Goal: Transaction & Acquisition: Purchase product/service

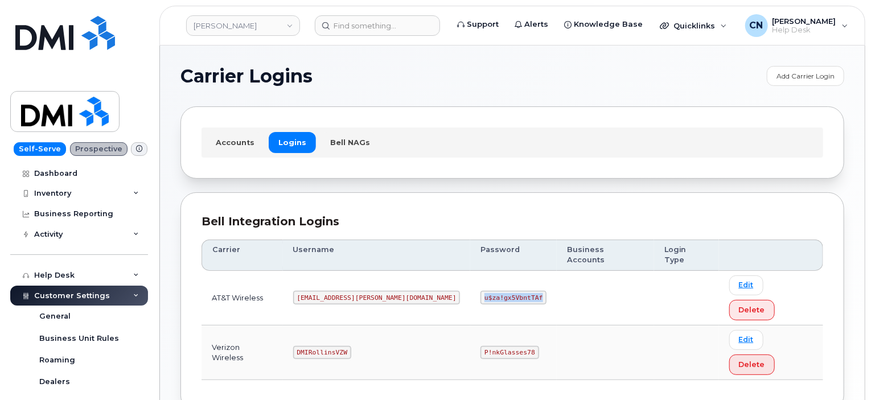
drag, startPoint x: 432, startPoint y: 277, endPoint x: 521, endPoint y: 281, distance: 88.9
click at [496, 276] on td "u$za!gx5VbntTAf" at bounding box center [513, 298] width 87 height 55
copy code "u$za!gx5VbntTAf"
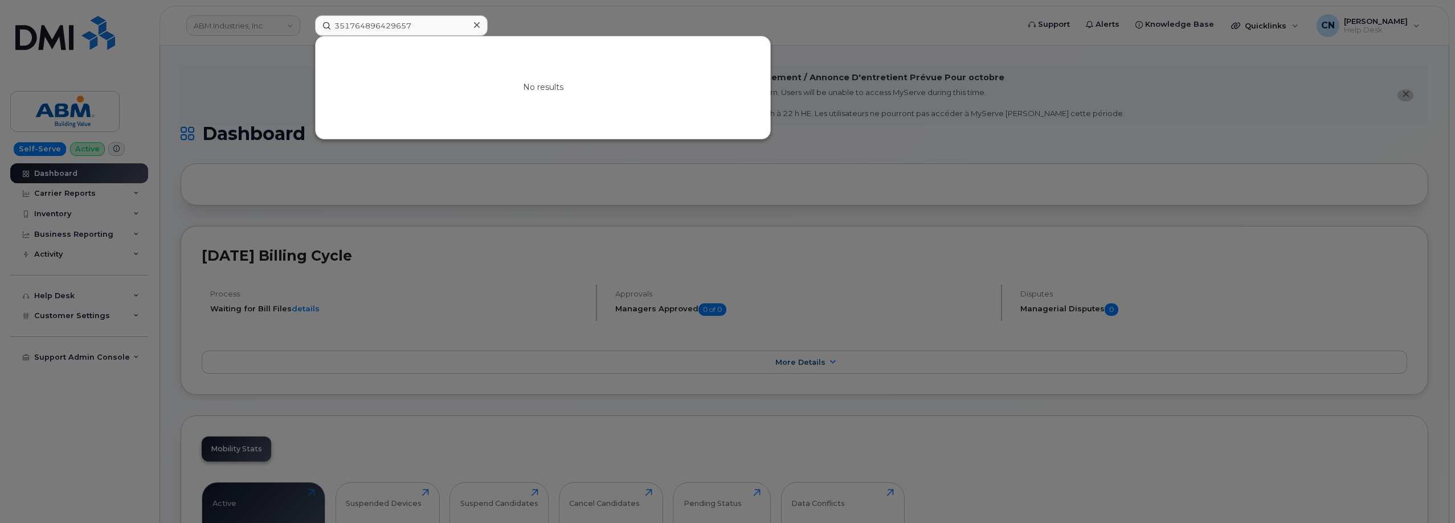
drag, startPoint x: 437, startPoint y: 27, endPoint x: 154, endPoint y: 39, distance: 282.8
click at [306, 31] on div "351764896429657 No results" at bounding box center [663, 25] width 714 height 21
click at [372, 340] on div at bounding box center [727, 261] width 1455 height 523
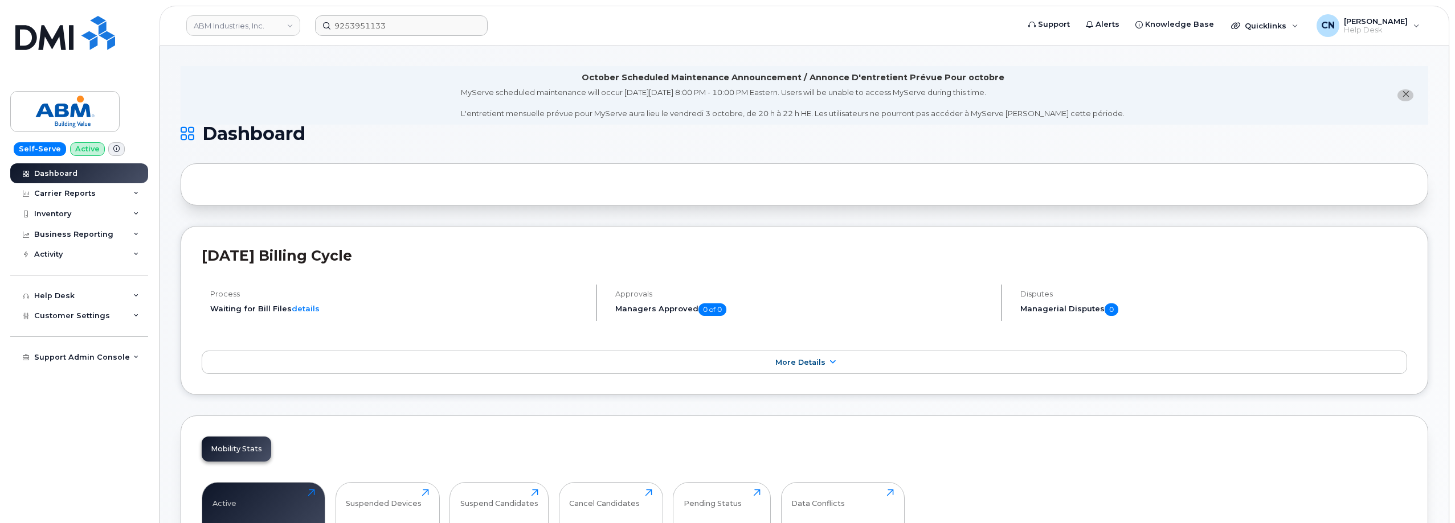
drag, startPoint x: 406, startPoint y: 13, endPoint x: 367, endPoint y: 17, distance: 39.5
click at [367, 17] on header "ABM Industries, Inc. 9253951133 Support Alerts Knowledge Base Quicklinks Suspen…" at bounding box center [803, 26] width 1289 height 40
click at [411, 32] on input "9253951133" at bounding box center [401, 25] width 173 height 21
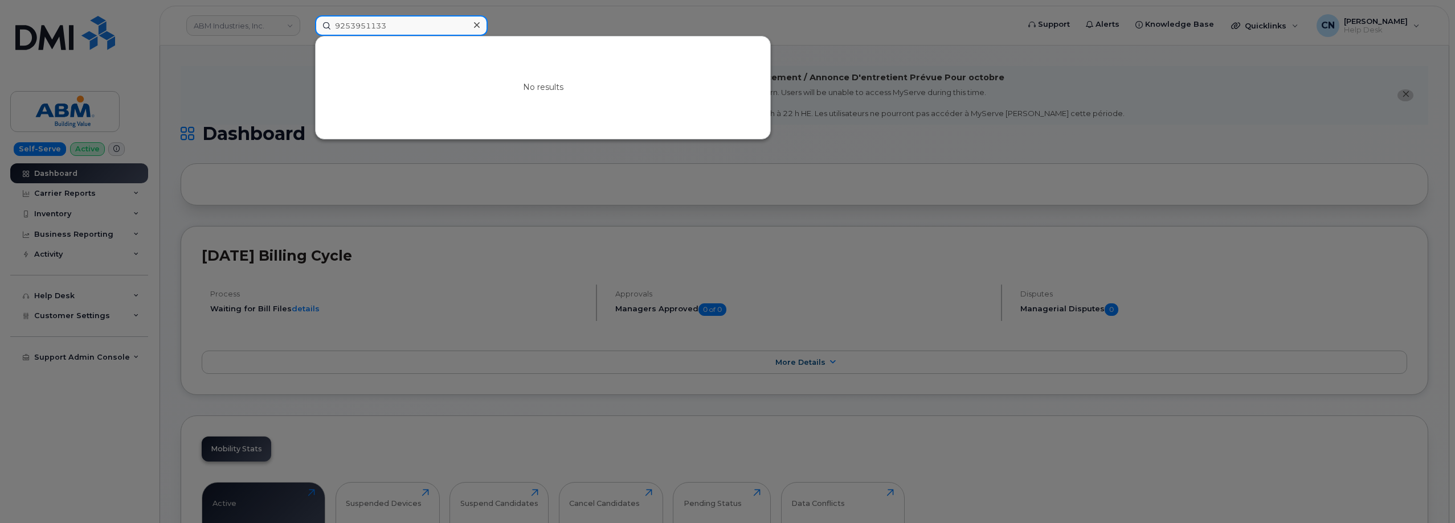
drag, startPoint x: 203, startPoint y: 24, endPoint x: 185, endPoint y: 27, distance: 18.4
click at [306, 27] on div "9253951133 No results" at bounding box center [663, 25] width 714 height 21
paste input "832170458"
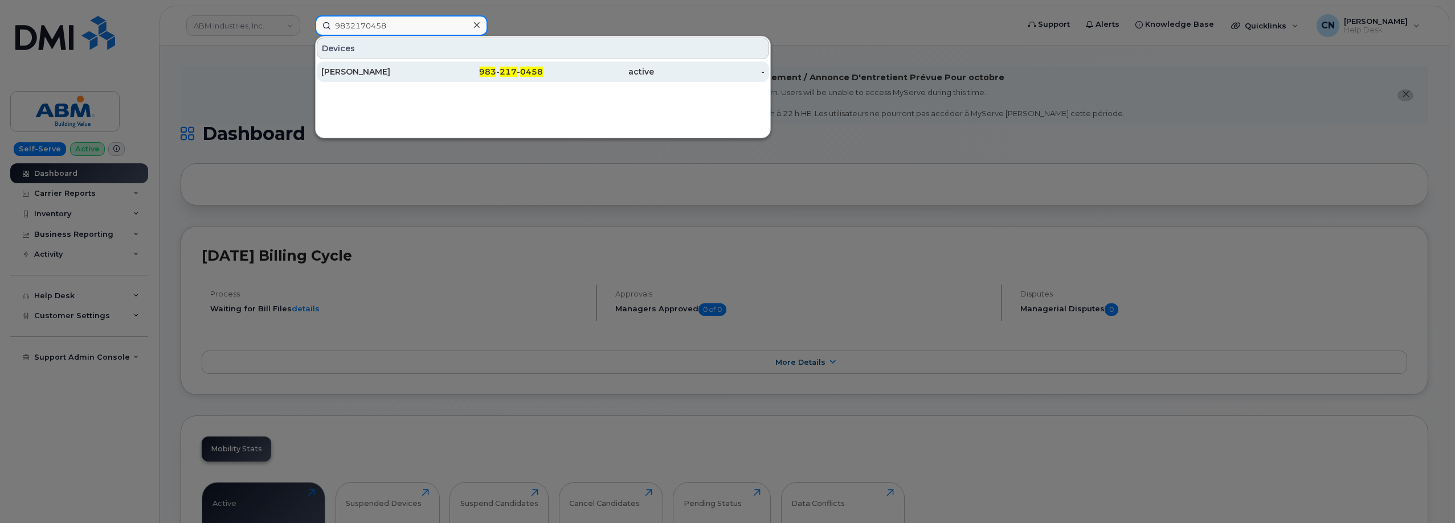
type input "9832170458"
click at [356, 71] on div "Steve Johnson" at bounding box center [376, 71] width 111 height 11
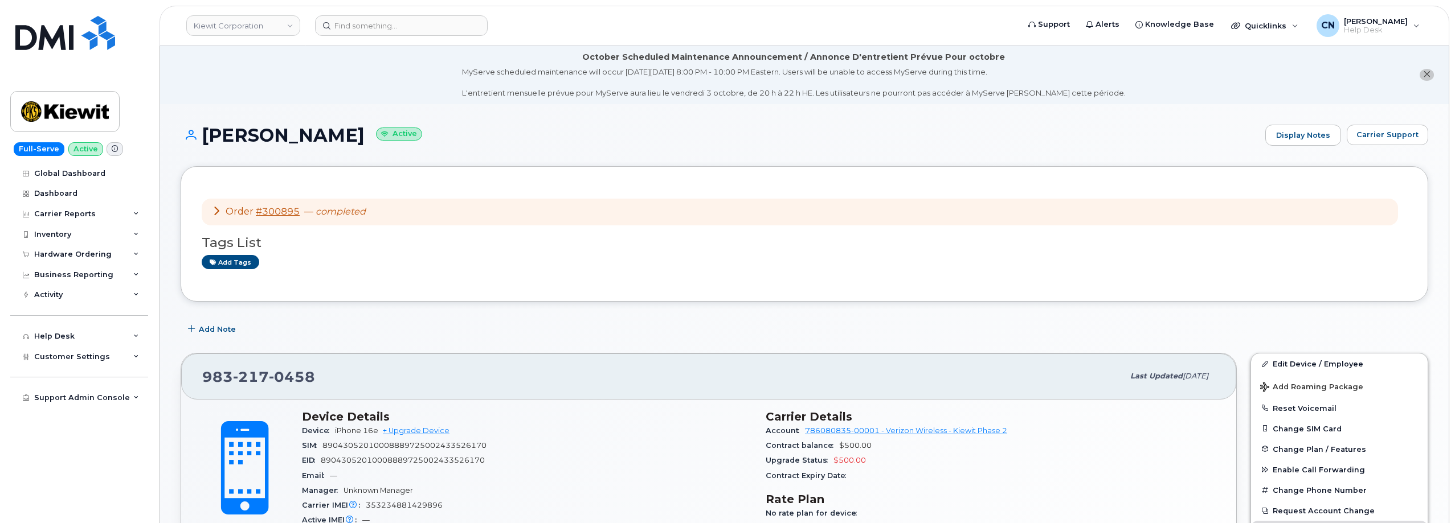
drag, startPoint x: 341, startPoint y: 139, endPoint x: 205, endPoint y: 141, distance: 136.1
click at [205, 141] on h1 "Steve Johnson Active" at bounding box center [720, 135] width 1079 height 20
copy h1 "Steve Johnson"
click at [51, 258] on div "Hardware Ordering" at bounding box center [72, 254] width 77 height 9
click at [43, 295] on div "Orders" at bounding box center [53, 297] width 28 height 10
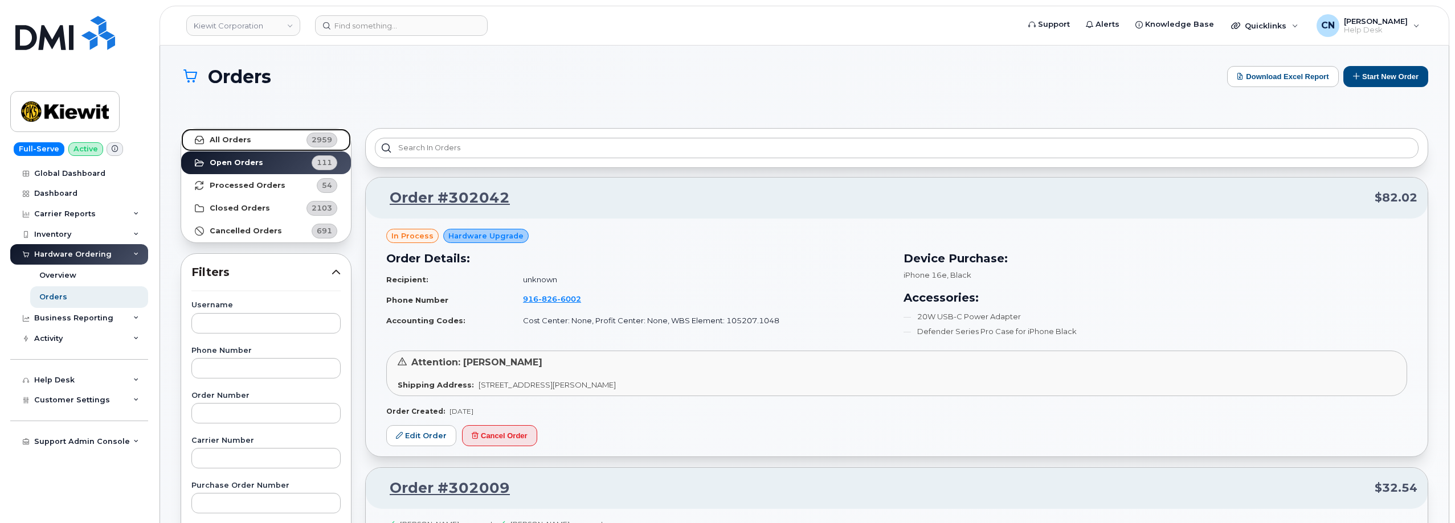
click at [255, 139] on link "All Orders 2959" at bounding box center [266, 140] width 170 height 23
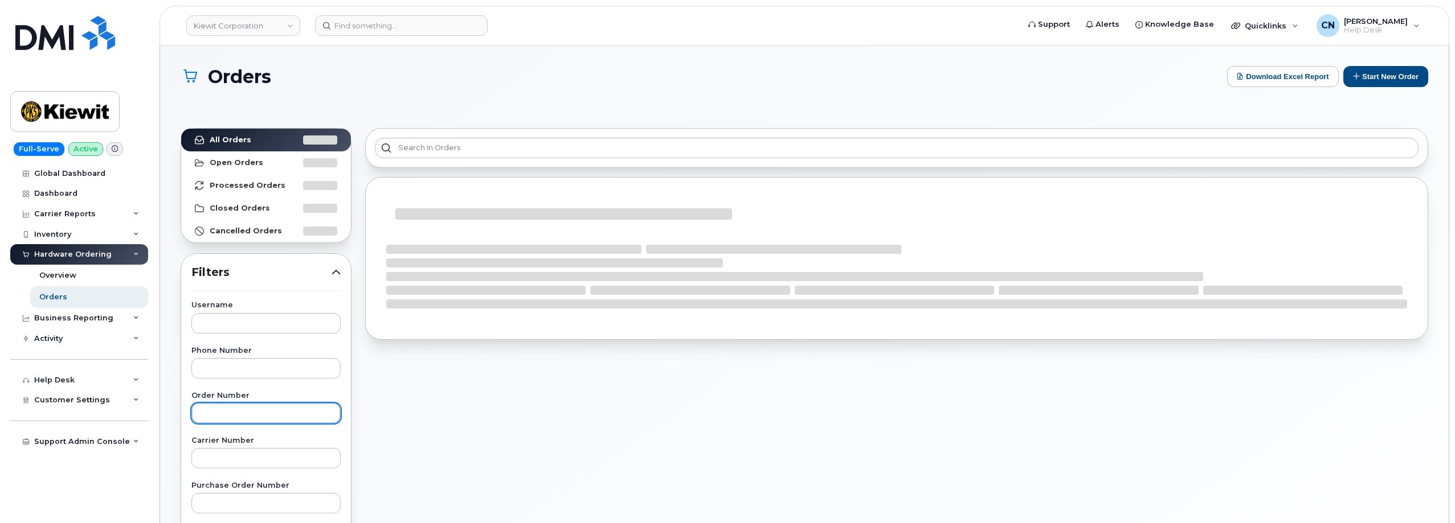
click at [241, 417] on input "text" at bounding box center [265, 413] width 149 height 21
paste input "301927"
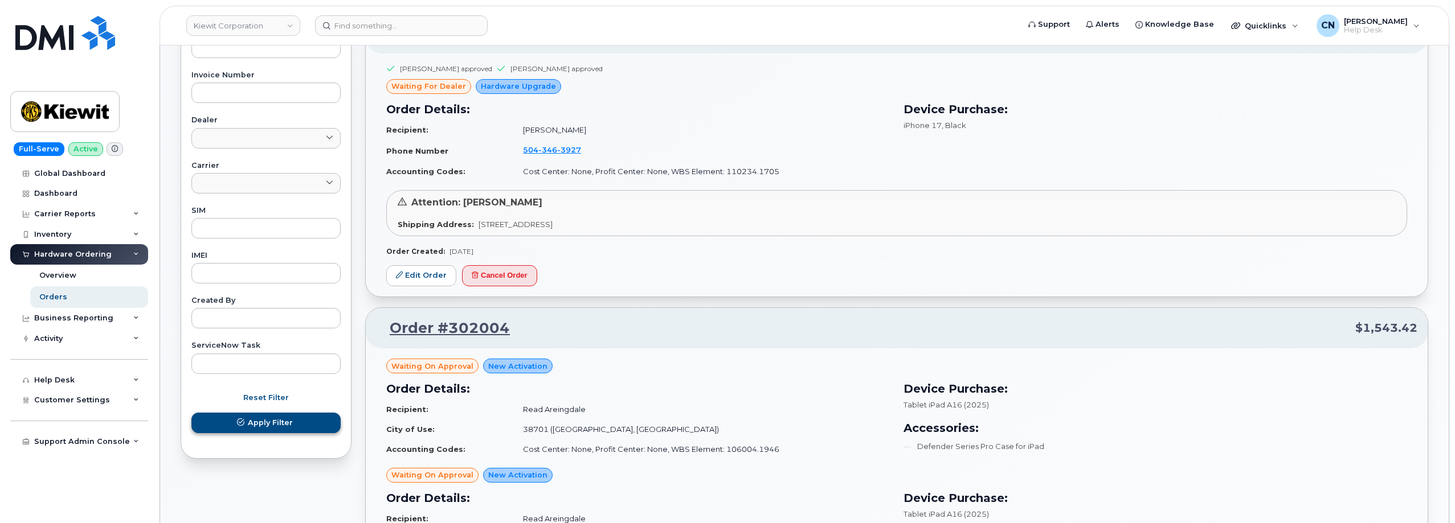
type input "301927"
click at [285, 427] on span "Apply Filter" at bounding box center [270, 422] width 45 height 11
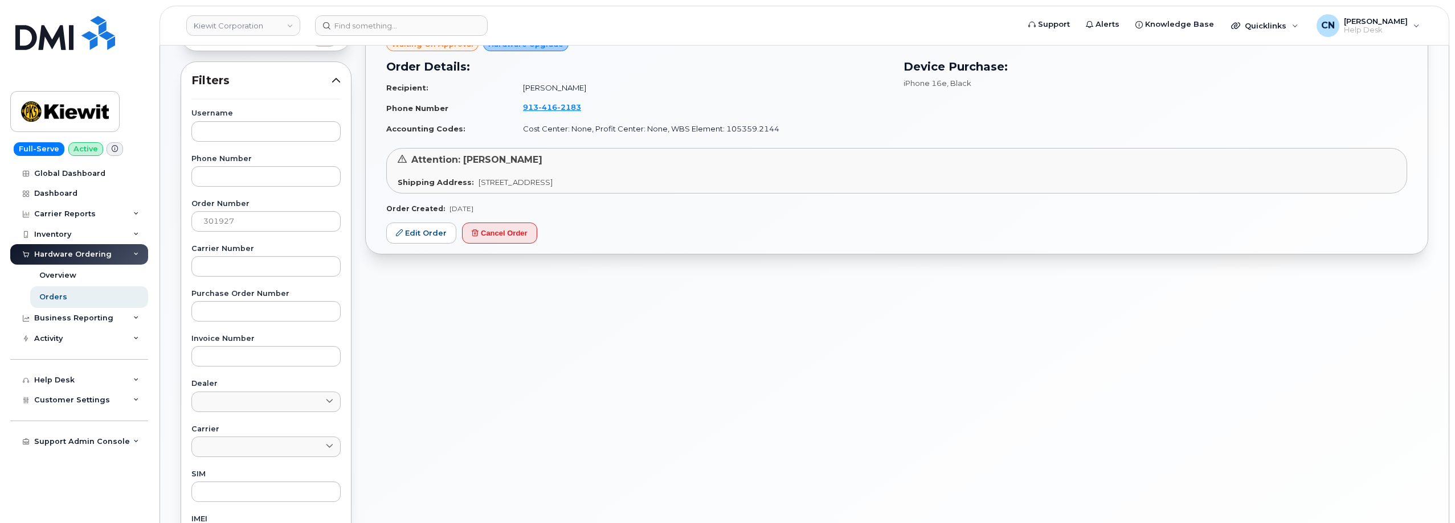
scroll to position [50, 0]
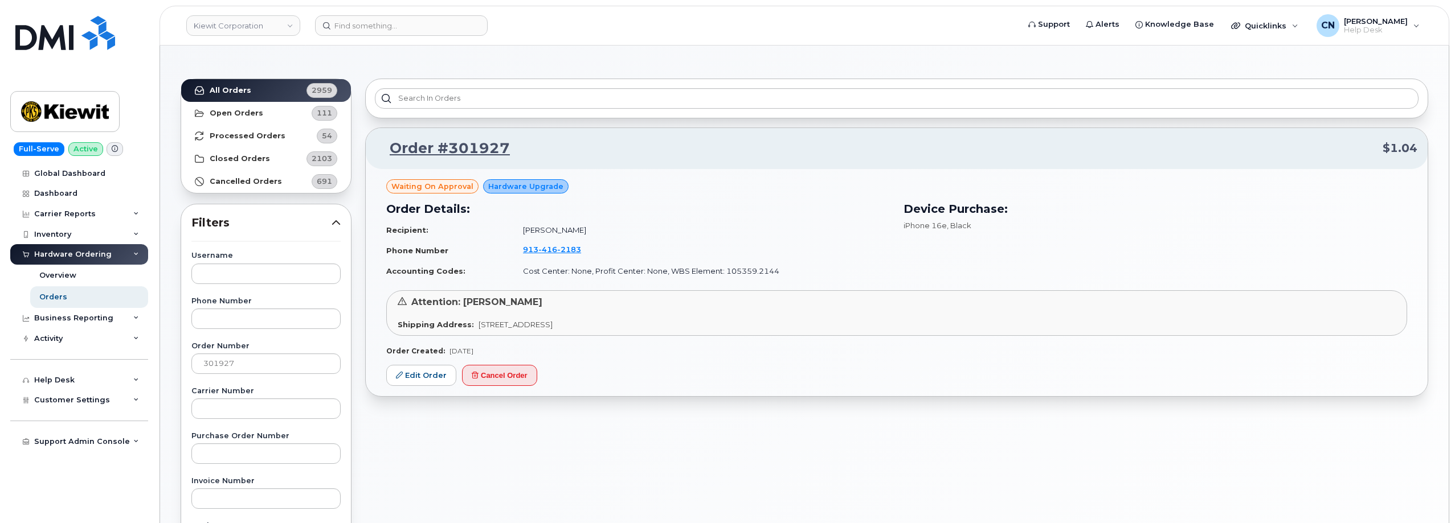
drag, startPoint x: 556, startPoint y: 223, endPoint x: 507, endPoint y: 228, distance: 49.2
click at [513, 228] on td "Anthony Koeppen" at bounding box center [701, 230] width 377 height 20
copy td "[PERSON_NAME]"
click at [445, 149] on link "Order #301927" at bounding box center [443, 148] width 134 height 21
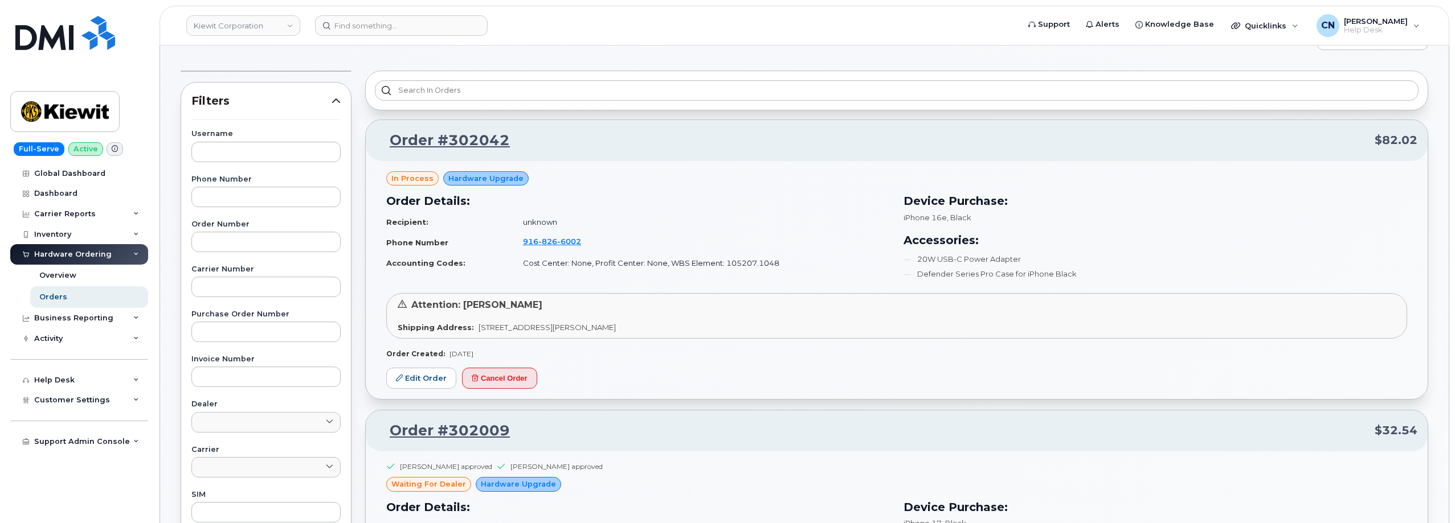
scroll to position [114, 0]
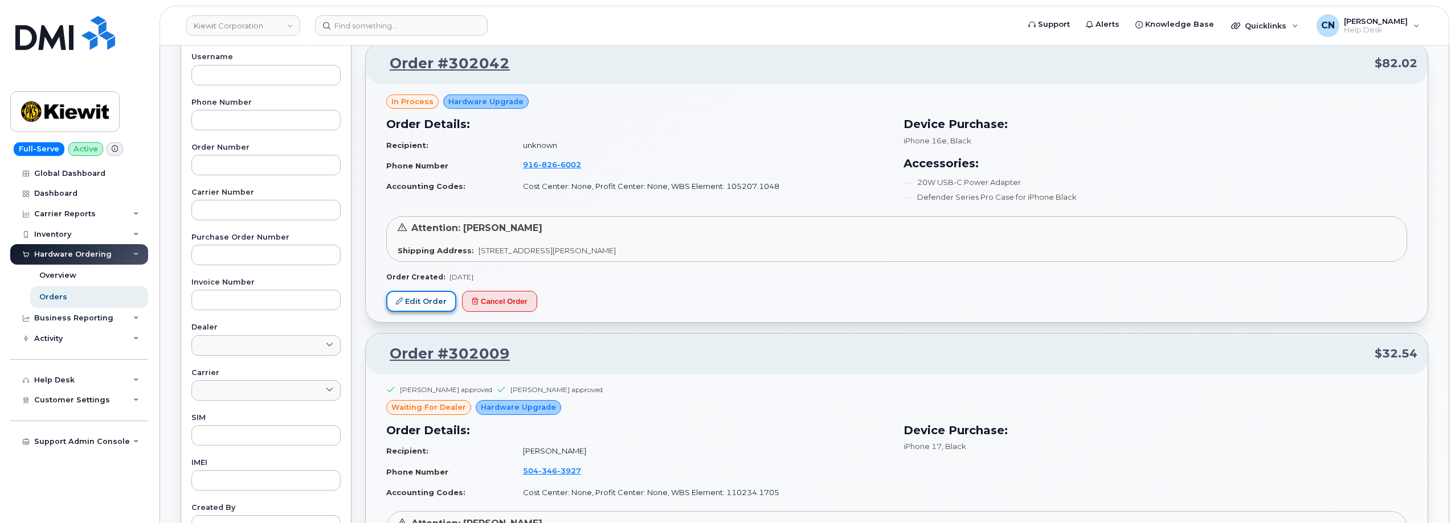
click at [425, 301] on link "Edit Order" at bounding box center [421, 301] width 70 height 21
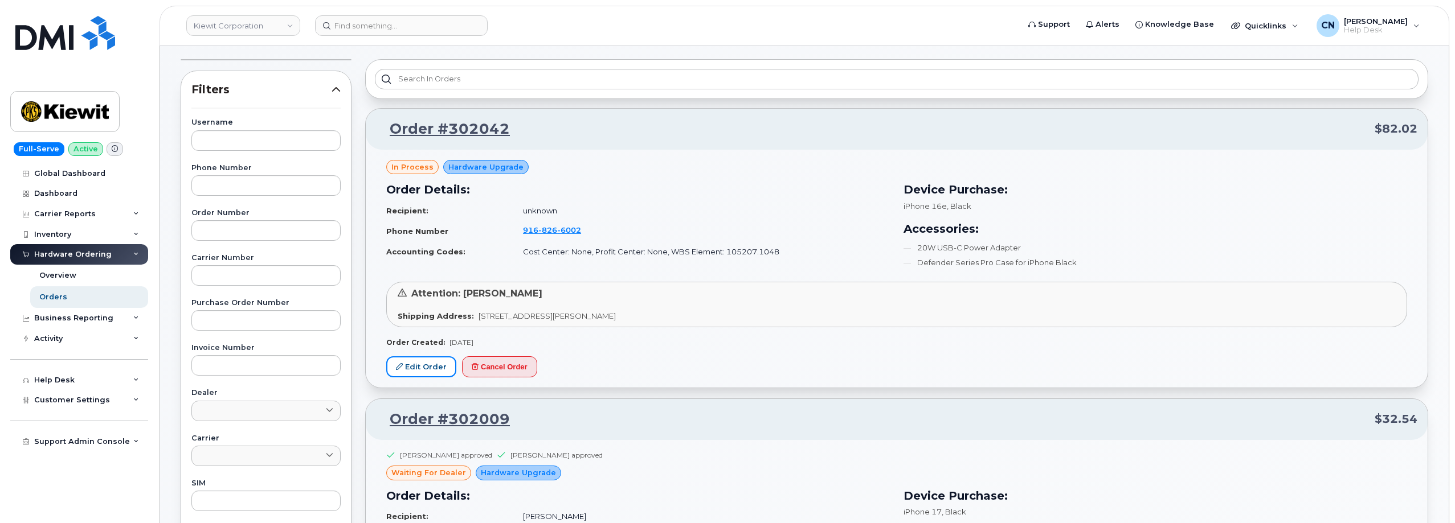
scroll to position [0, 0]
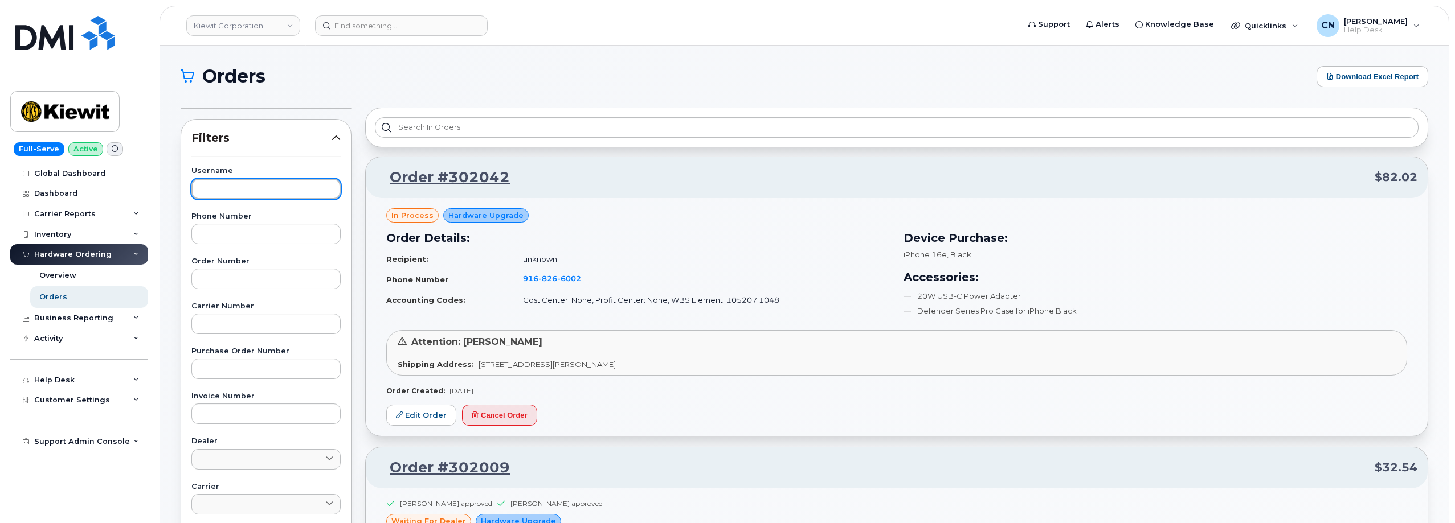
click at [239, 192] on input "text" at bounding box center [265, 189] width 149 height 21
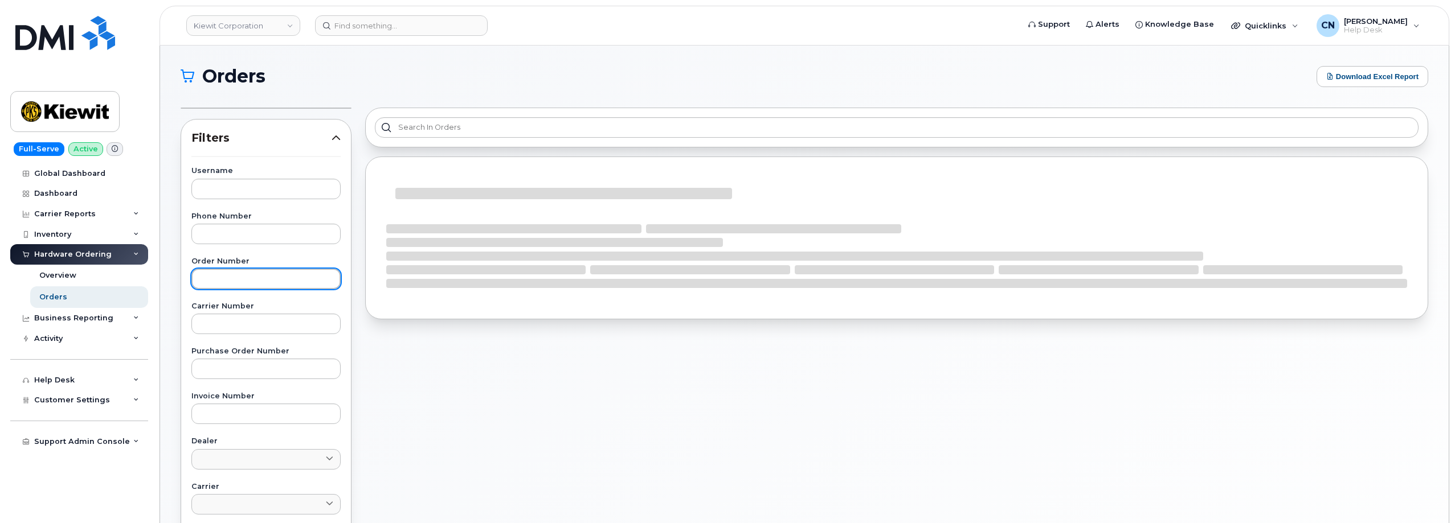
click at [232, 280] on input "text" at bounding box center [265, 279] width 149 height 21
paste input "301927"
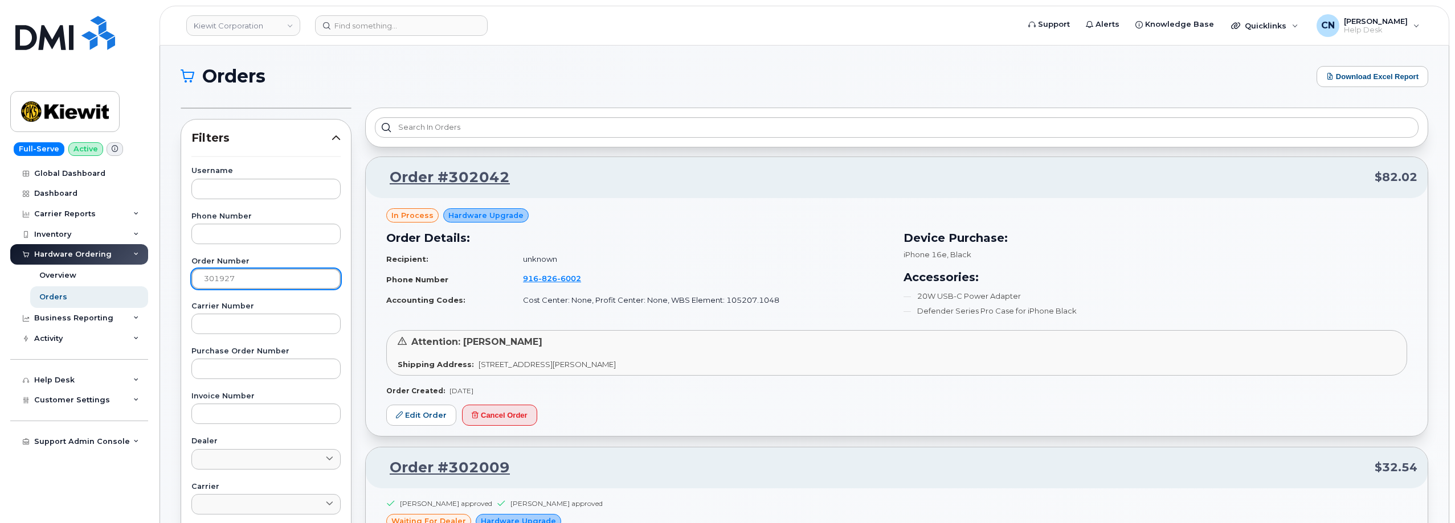
scroll to position [399, 0]
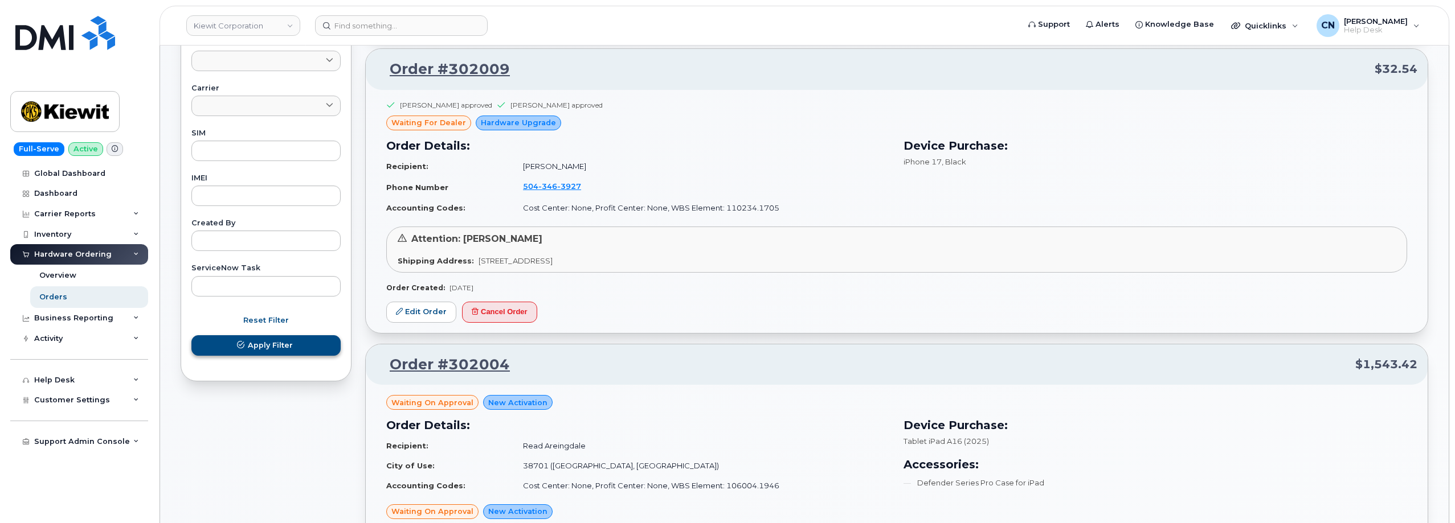
type input "301927"
click at [264, 351] on span "Apply Filter" at bounding box center [270, 345] width 45 height 11
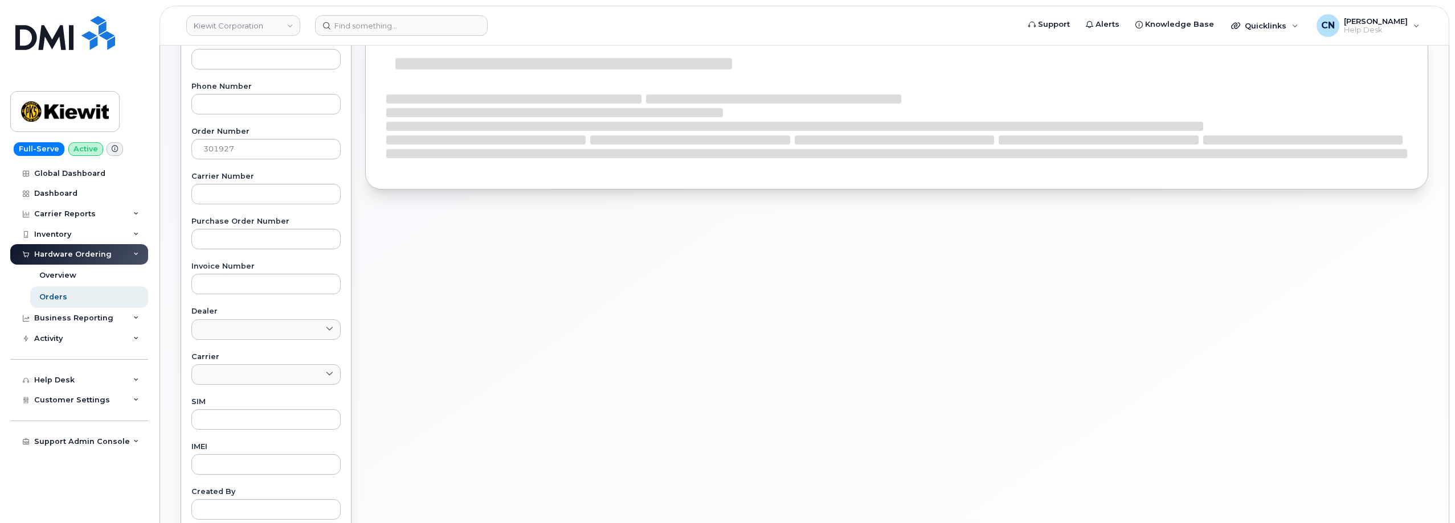
scroll to position [0, 0]
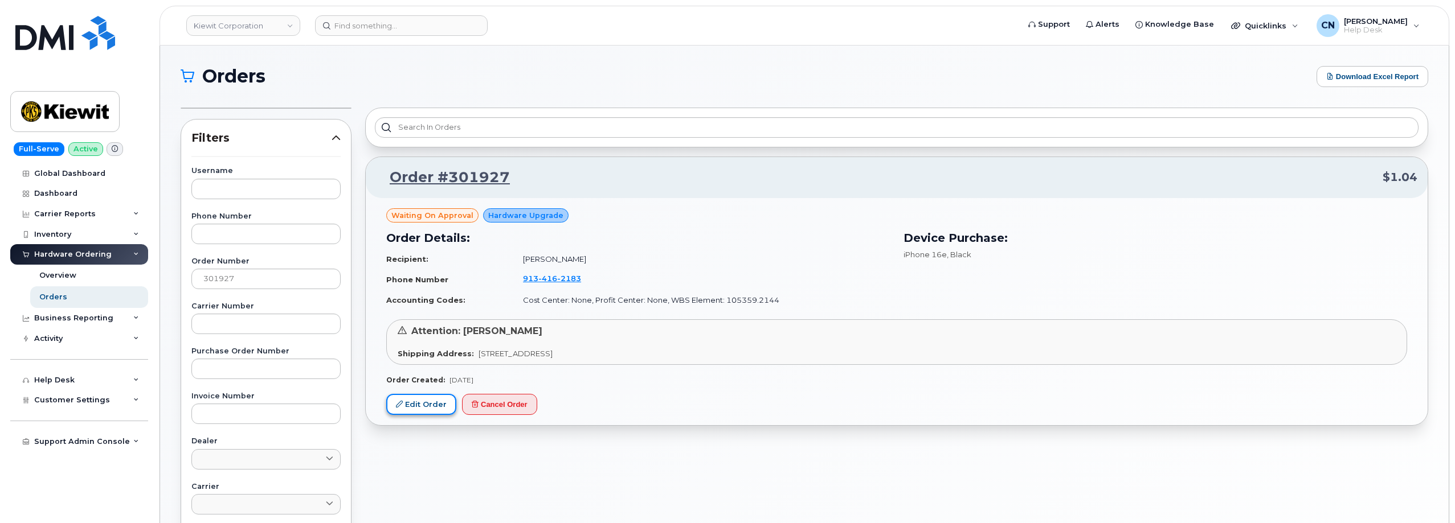
click at [431, 399] on link "Edit Order" at bounding box center [421, 404] width 70 height 21
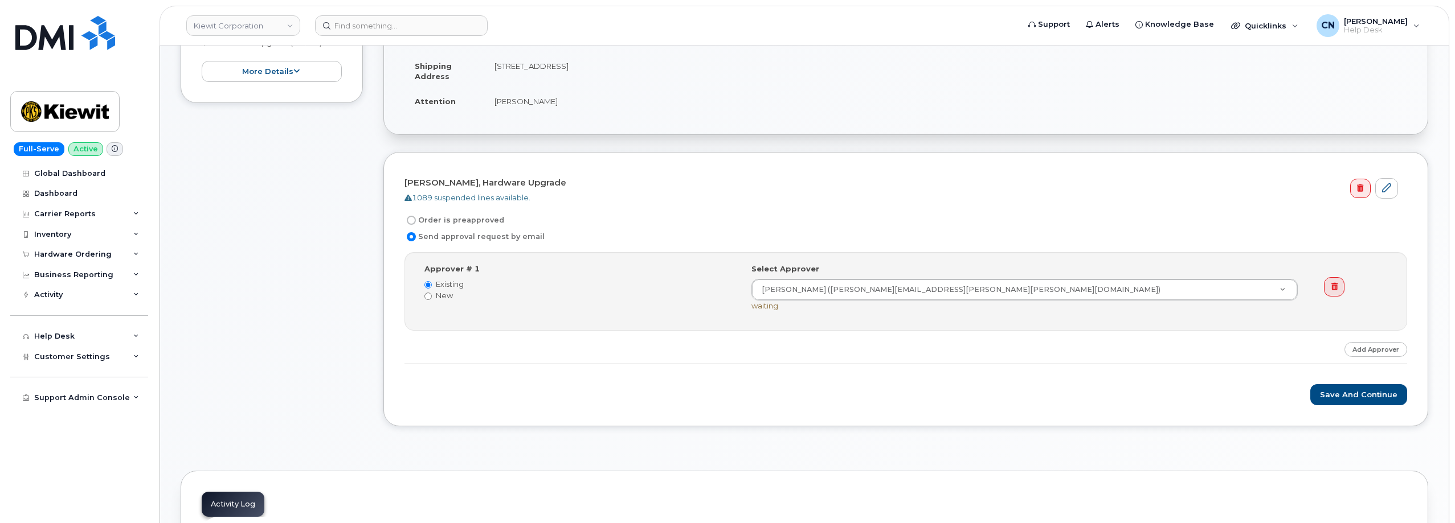
scroll to position [457, 0]
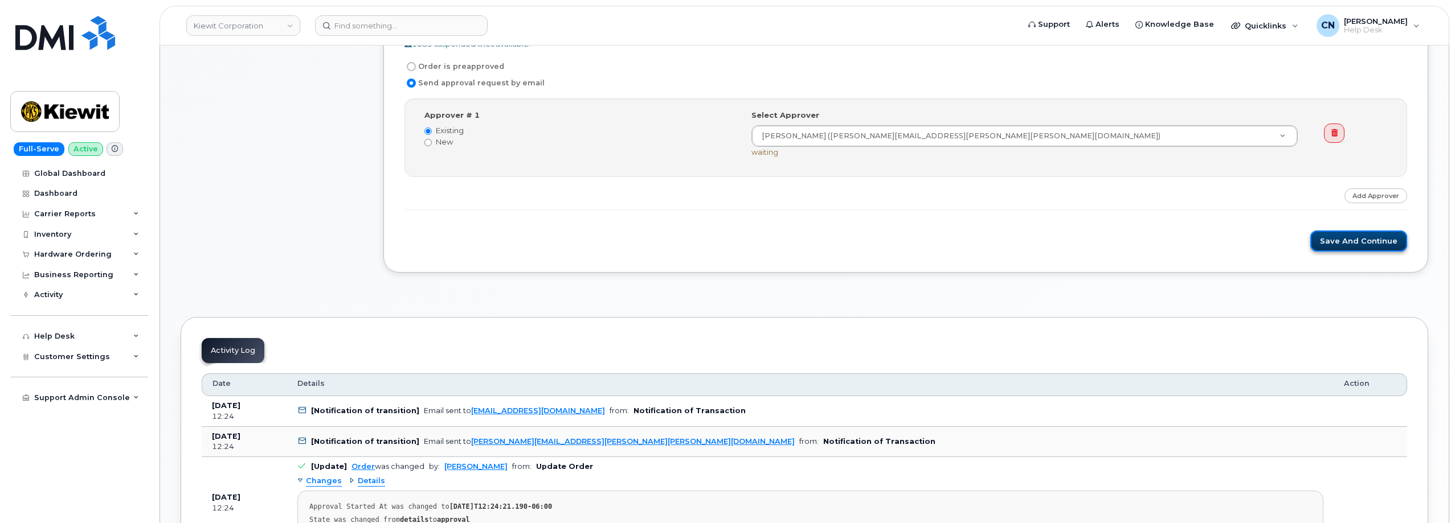
click at [1329, 249] on button "Save and Continue" at bounding box center [1358, 241] width 97 height 21
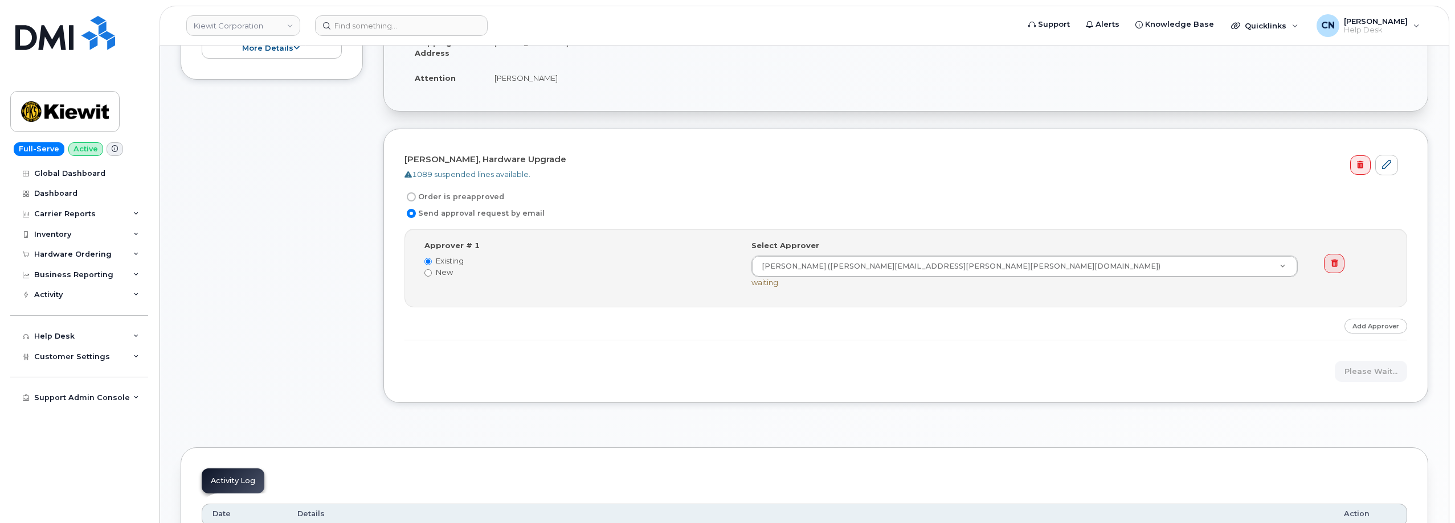
scroll to position [172, 0]
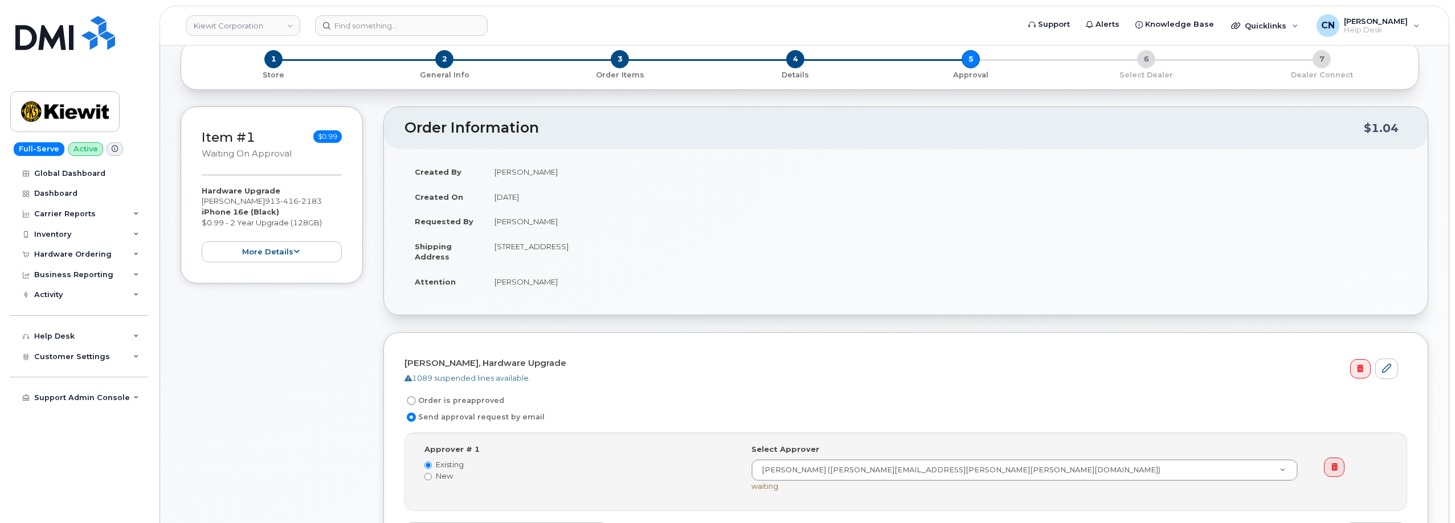
scroll to position [399, 0]
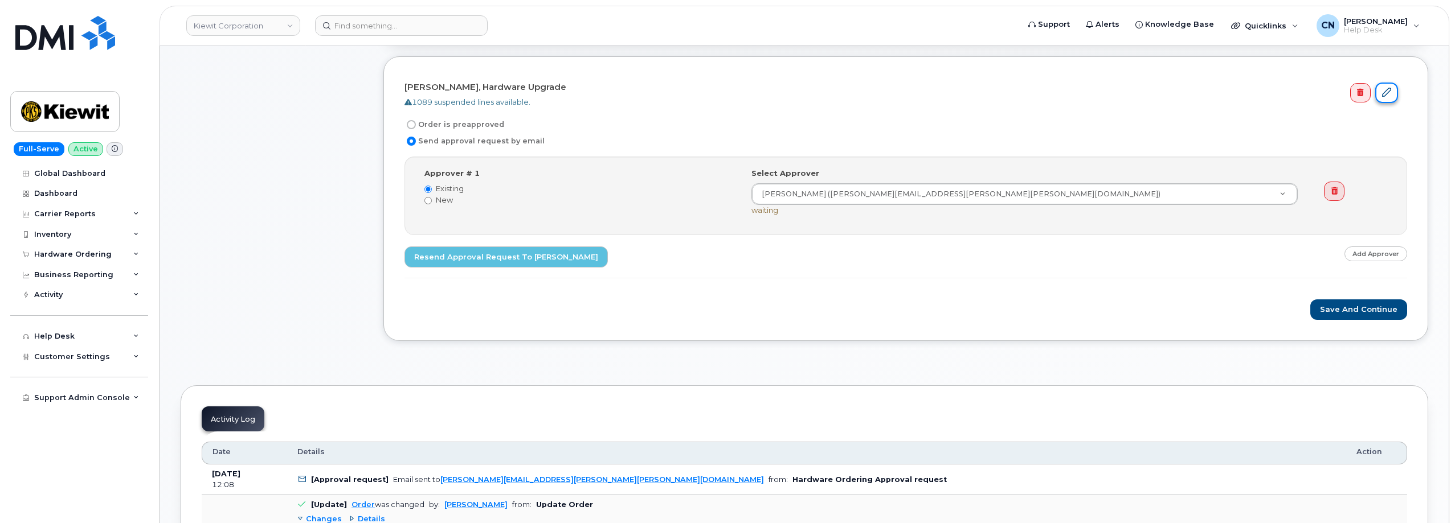
click at [1385, 97] on link at bounding box center [1386, 93] width 23 height 21
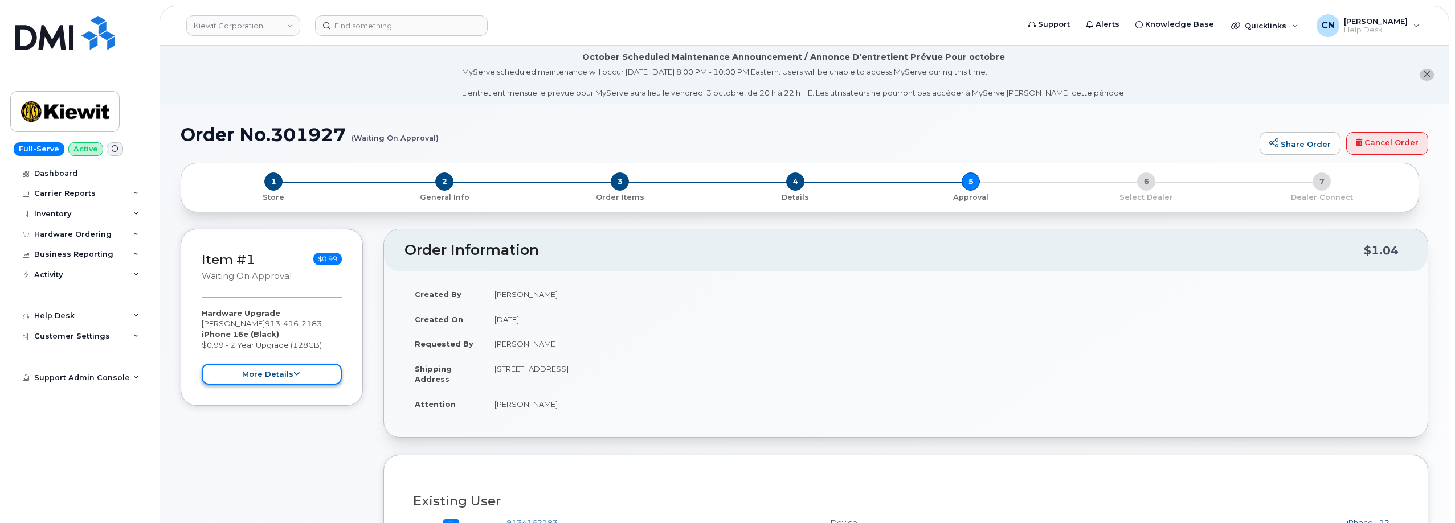
click at [262, 375] on button "more details" at bounding box center [272, 374] width 140 height 21
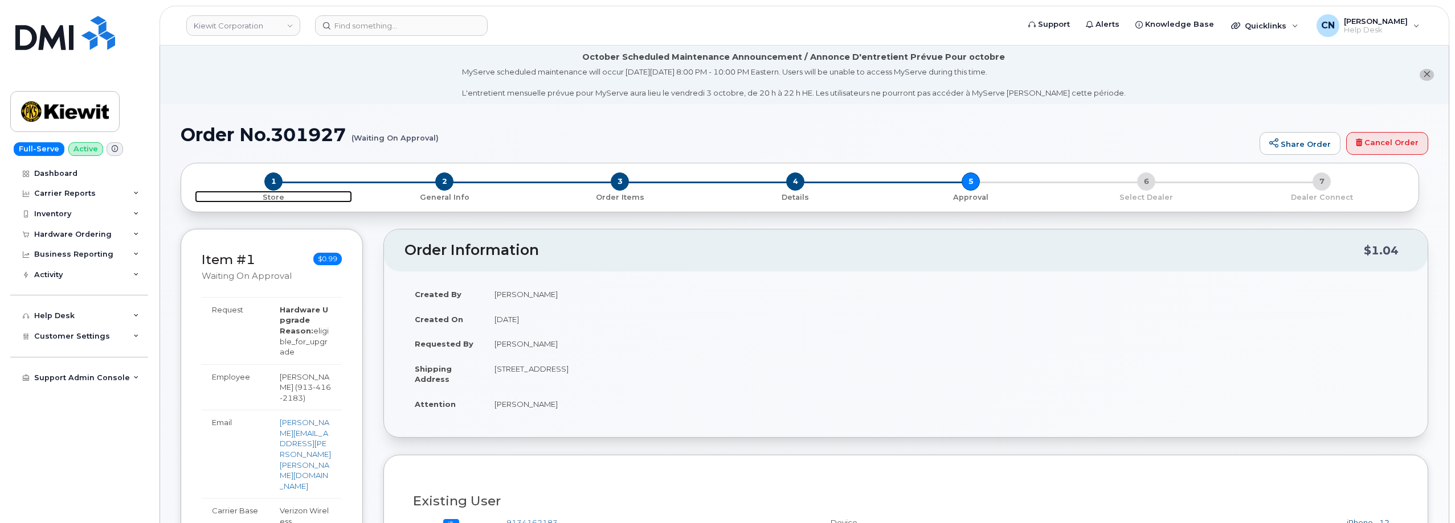
click at [270, 183] on span "1" at bounding box center [273, 182] width 18 height 18
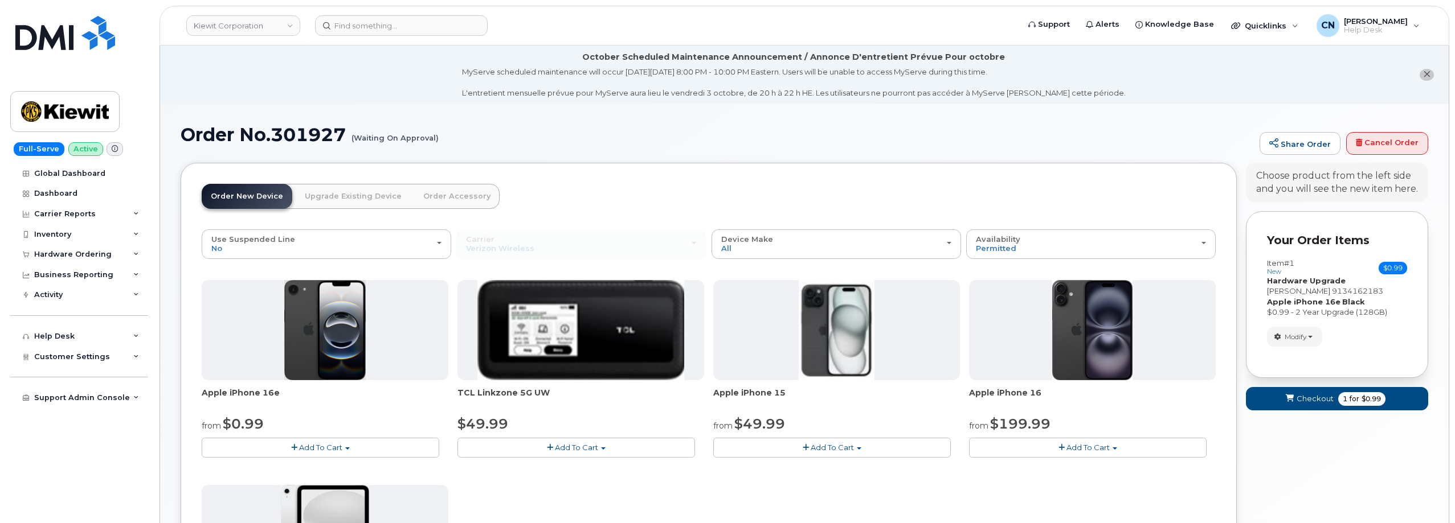
click at [1049, 443] on button "Add To Cart" at bounding box center [1087, 448] width 237 height 20
click at [1123, 415] on div "from $199.99" at bounding box center [1092, 424] width 247 height 19
click at [1294, 339] on span "Modify" at bounding box center [1295, 337] width 22 height 10
click at [1298, 357] on link "change" at bounding box center [1321, 354] width 108 height 14
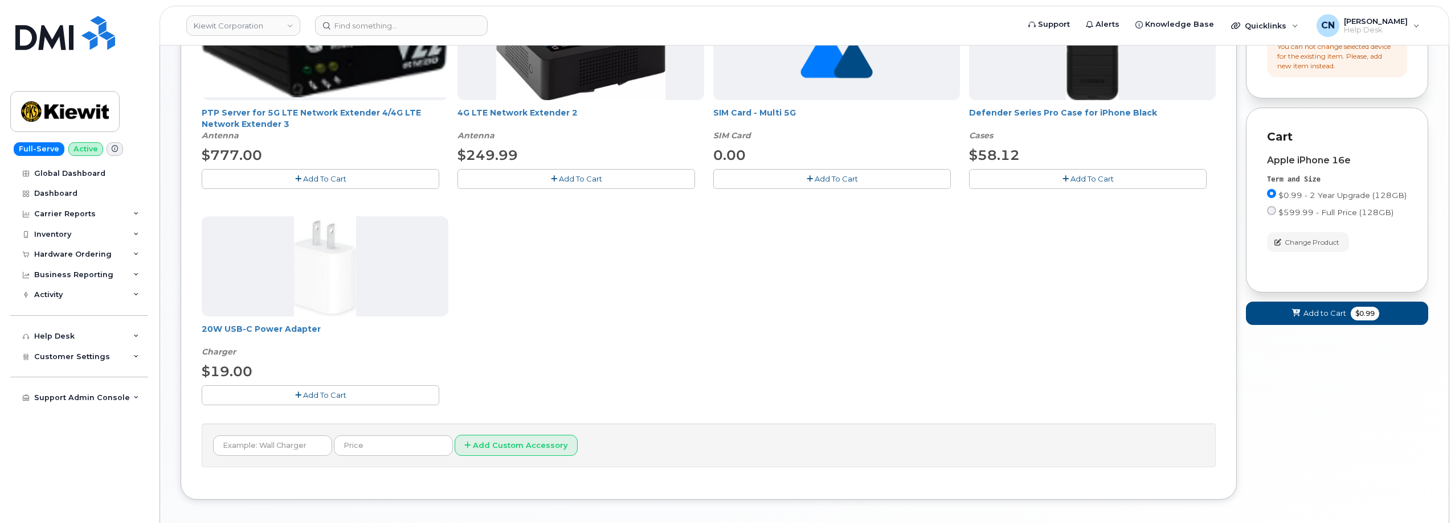
scroll to position [342, 0]
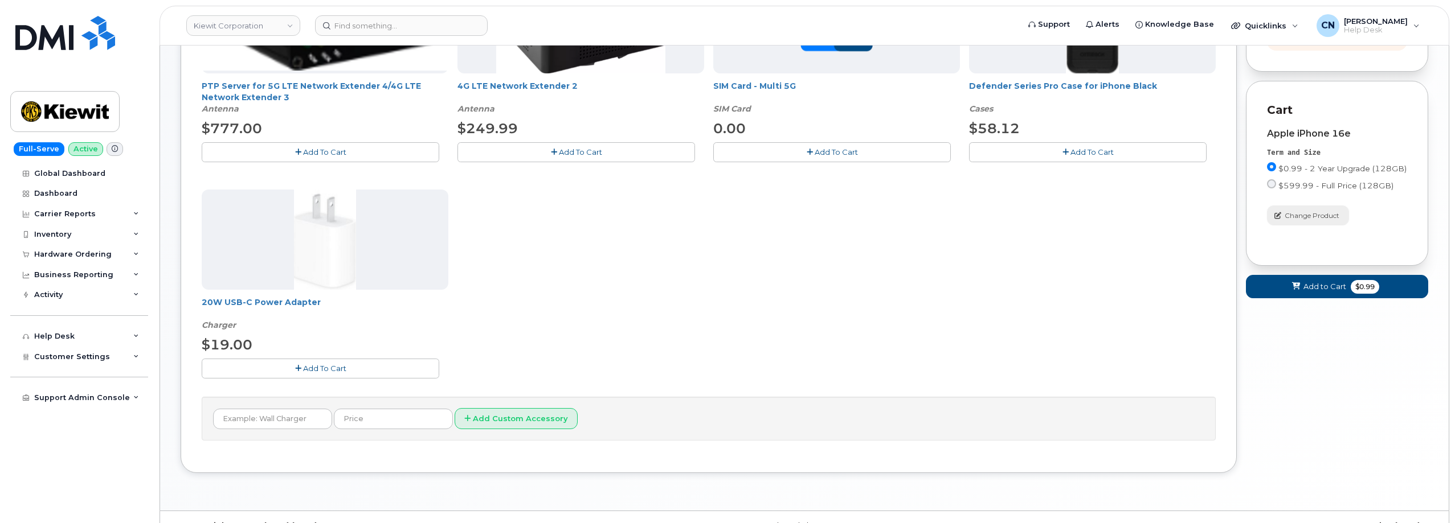
click at [1280, 221] on span "button" at bounding box center [1277, 216] width 10 height 10
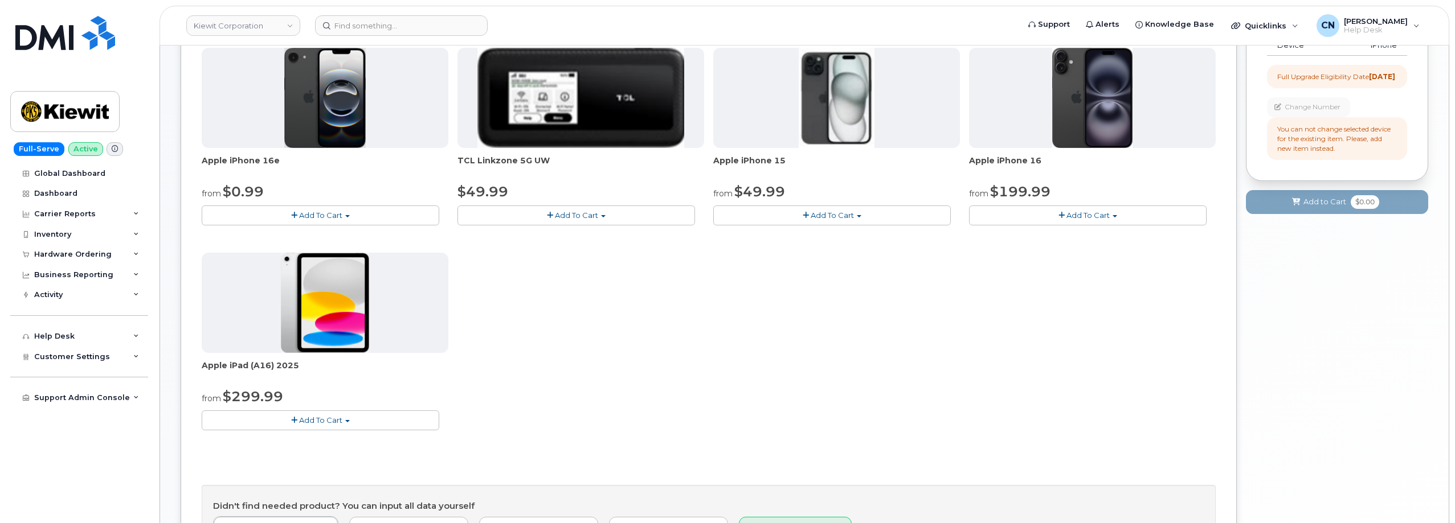
scroll to position [88, 0]
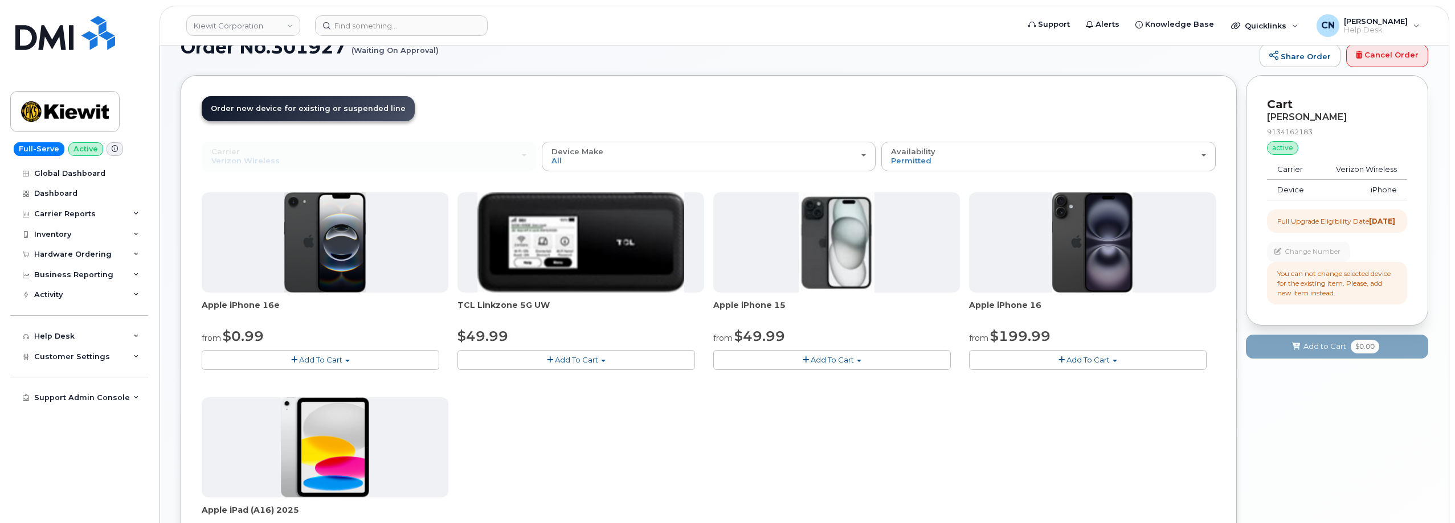
click at [1036, 358] on button "Add To Cart" at bounding box center [1087, 360] width 237 height 20
click at [1070, 394] on link "$199.99 - 2 Year Upgrade (128GB)" at bounding box center [1048, 395] width 153 height 14
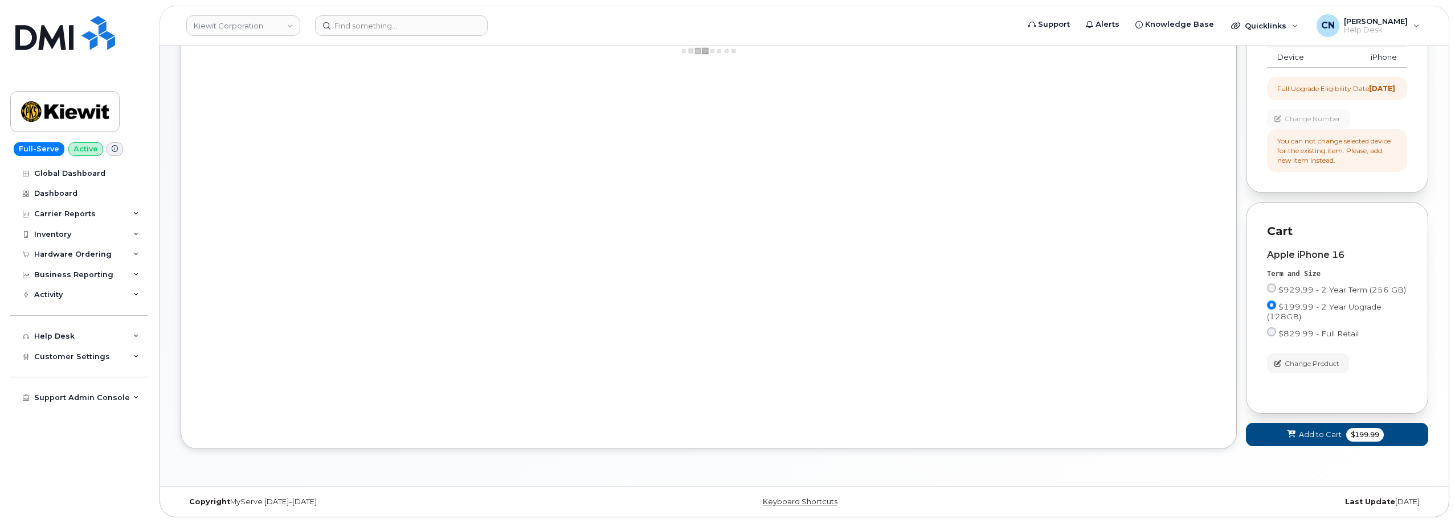
scroll to position [220, 0]
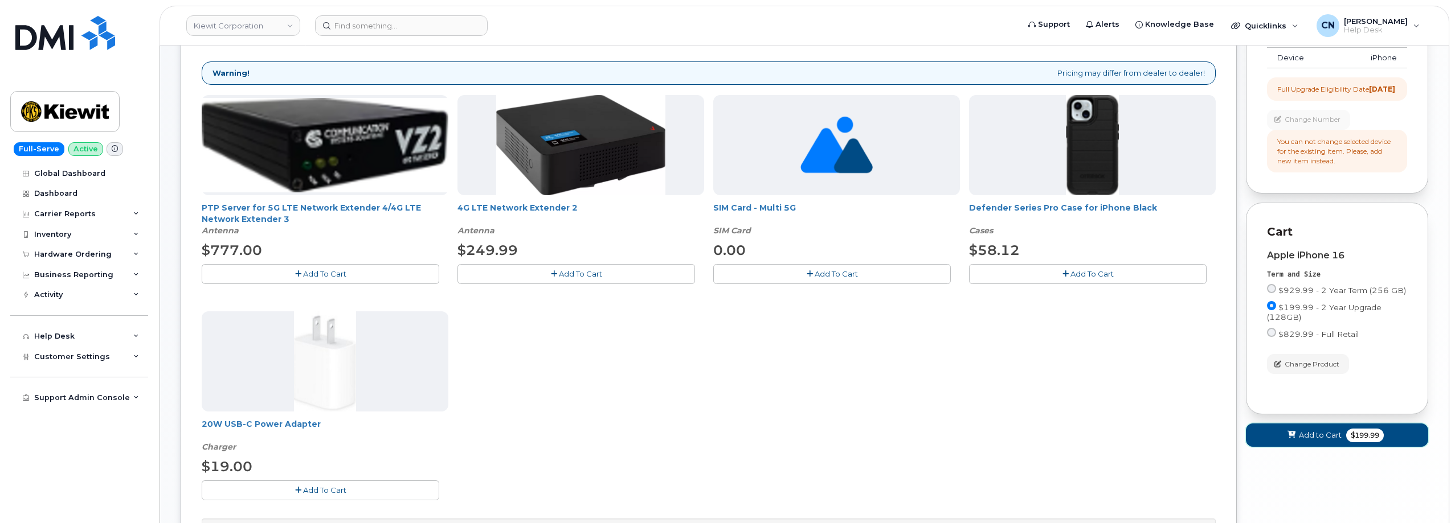
drag, startPoint x: 1292, startPoint y: 444, endPoint x: 1268, endPoint y: 435, distance: 26.1
click at [1292, 444] on button "Add to Cart $199.99" at bounding box center [1337, 435] width 182 height 23
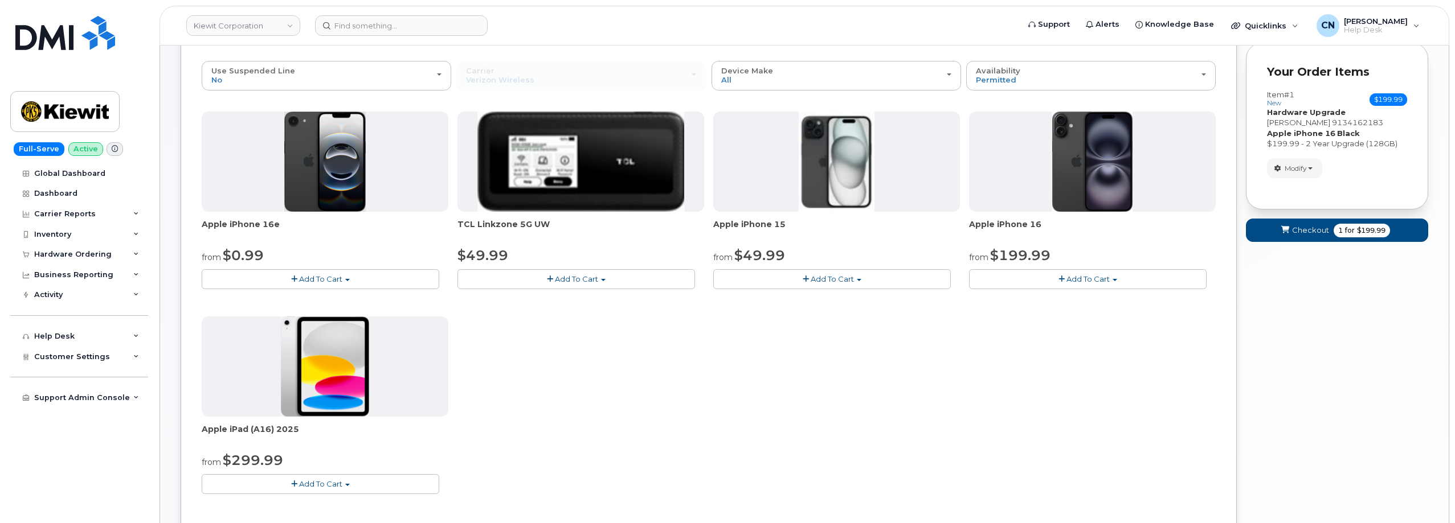
scroll to position [106, 0]
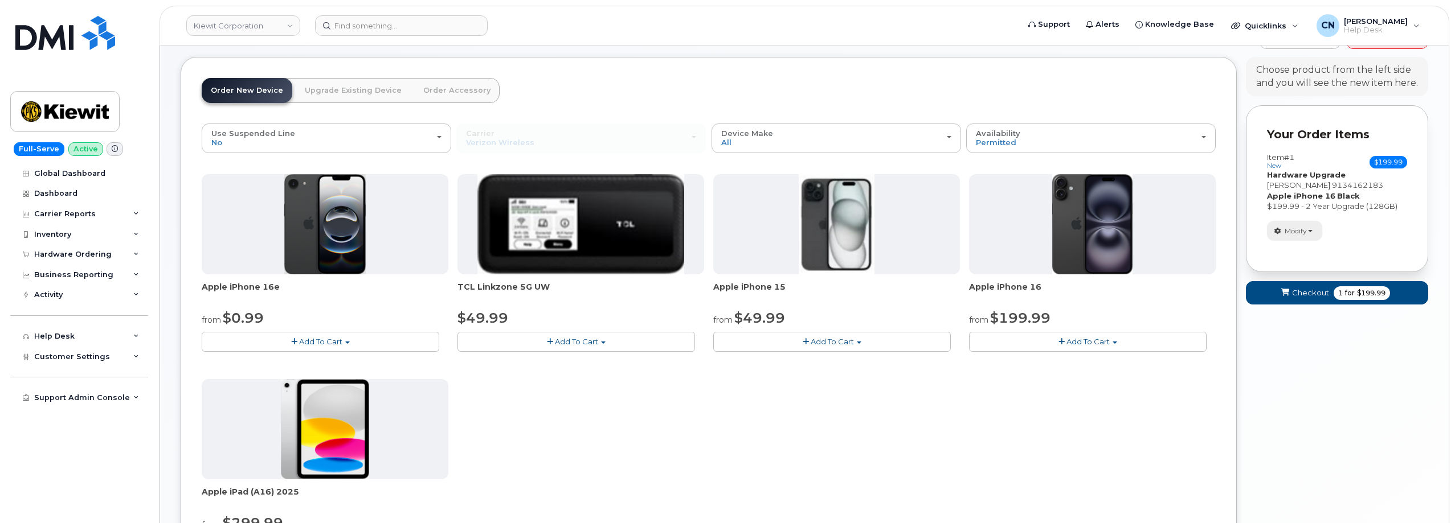
click at [1287, 226] on span "Modify" at bounding box center [1295, 231] width 22 height 10
click at [1285, 245] on icon at bounding box center [1282, 248] width 7 height 7
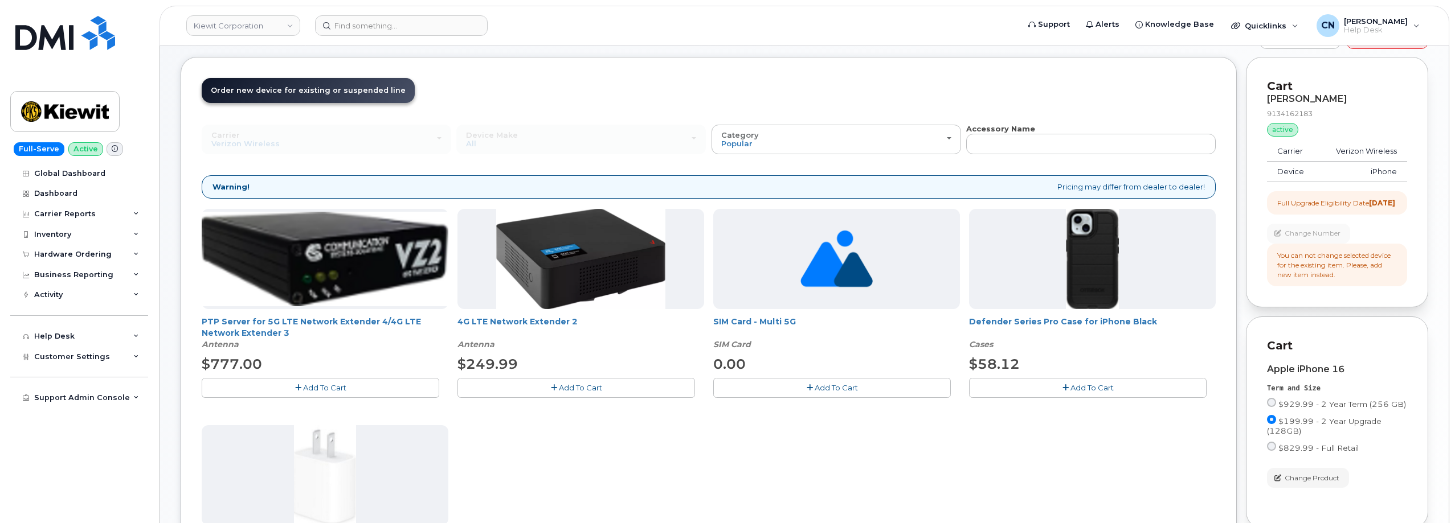
click at [1034, 383] on button "Add To Cart" at bounding box center [1087, 388] width 237 height 20
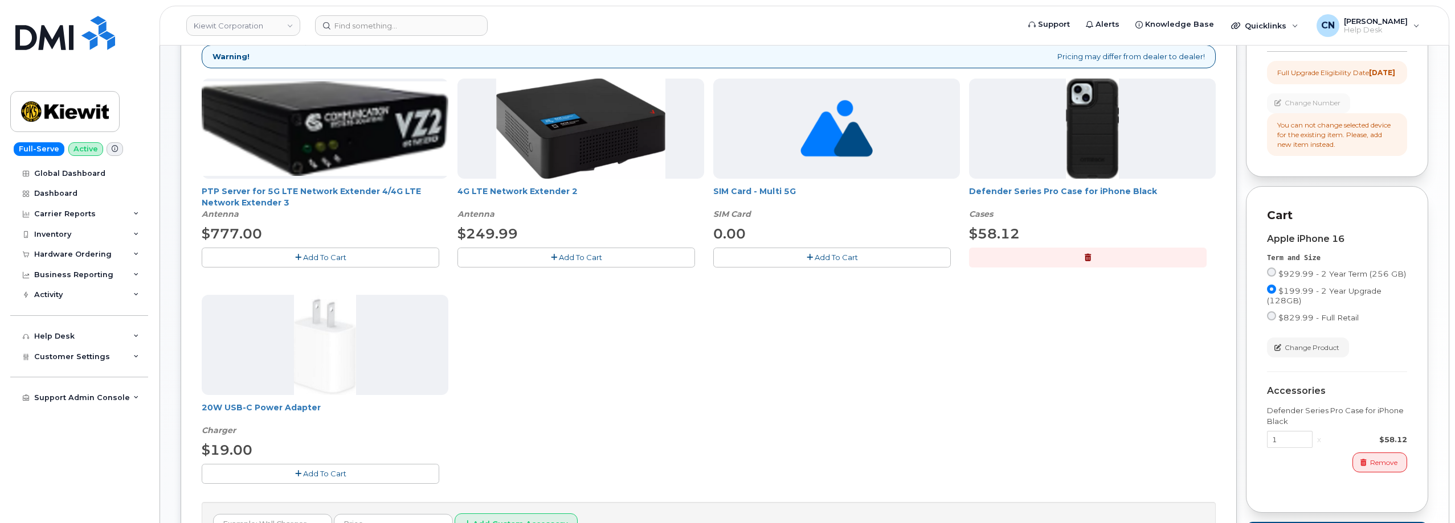
scroll to position [366, 0]
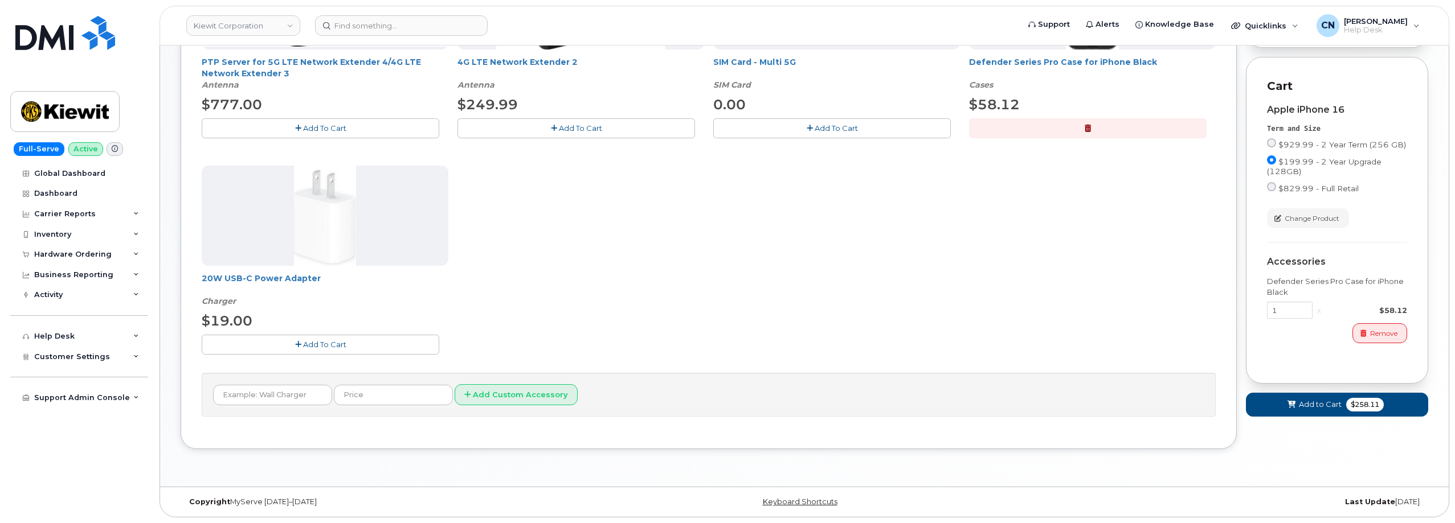
click at [278, 344] on button "Add To Cart" at bounding box center [320, 345] width 237 height 20
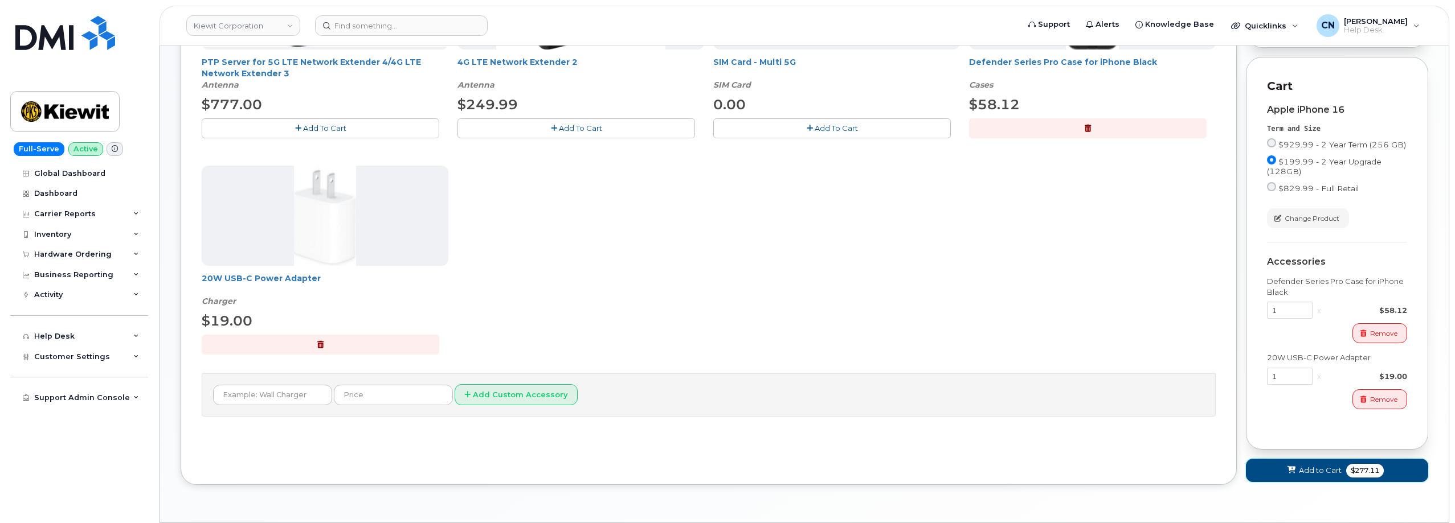
click at [1312, 476] on span "Add to Cart" at bounding box center [1319, 470] width 43 height 11
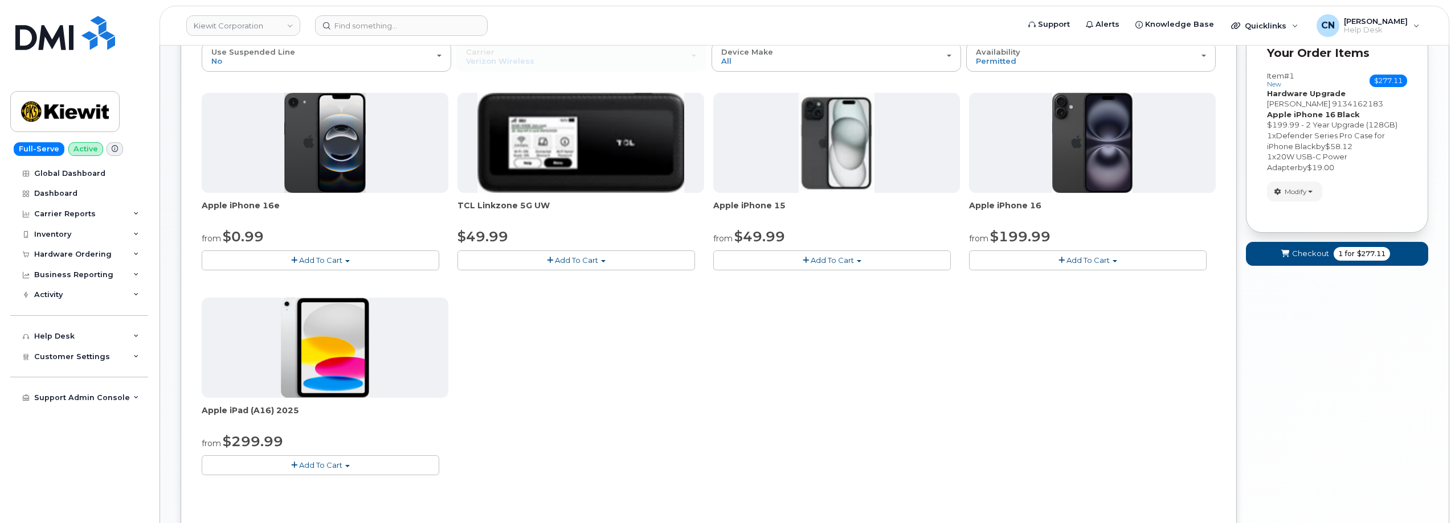
scroll to position [0, 0]
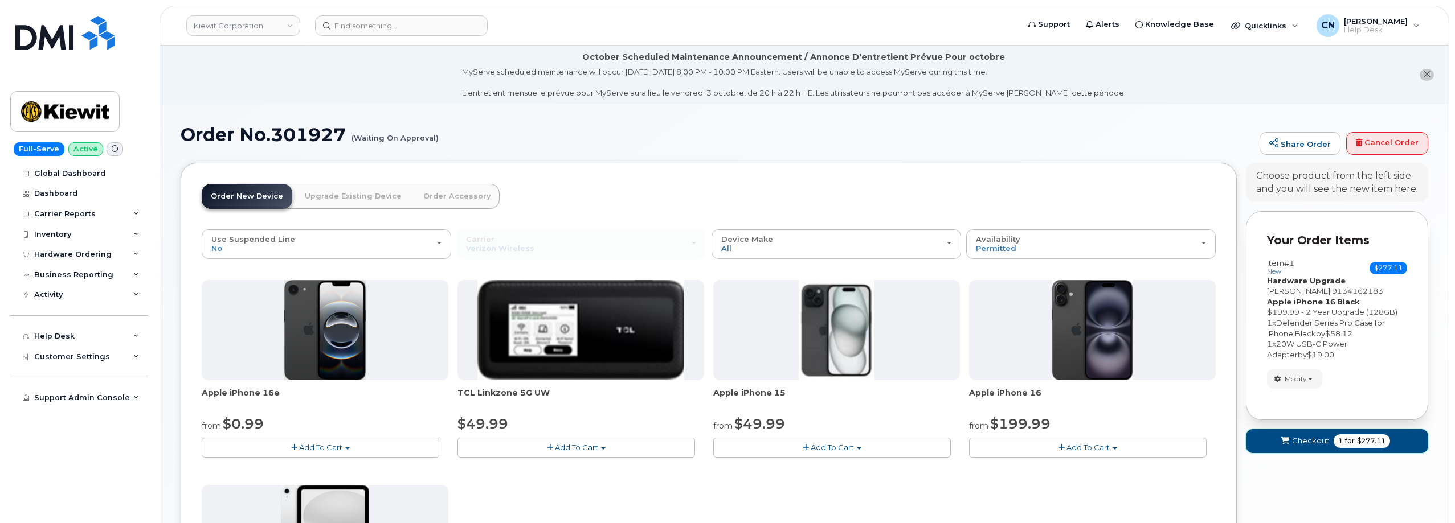
drag, startPoint x: 1305, startPoint y: 443, endPoint x: 1290, endPoint y: 441, distance: 15.0
click at [1304, 443] on span "Checkout" at bounding box center [1310, 441] width 37 height 11
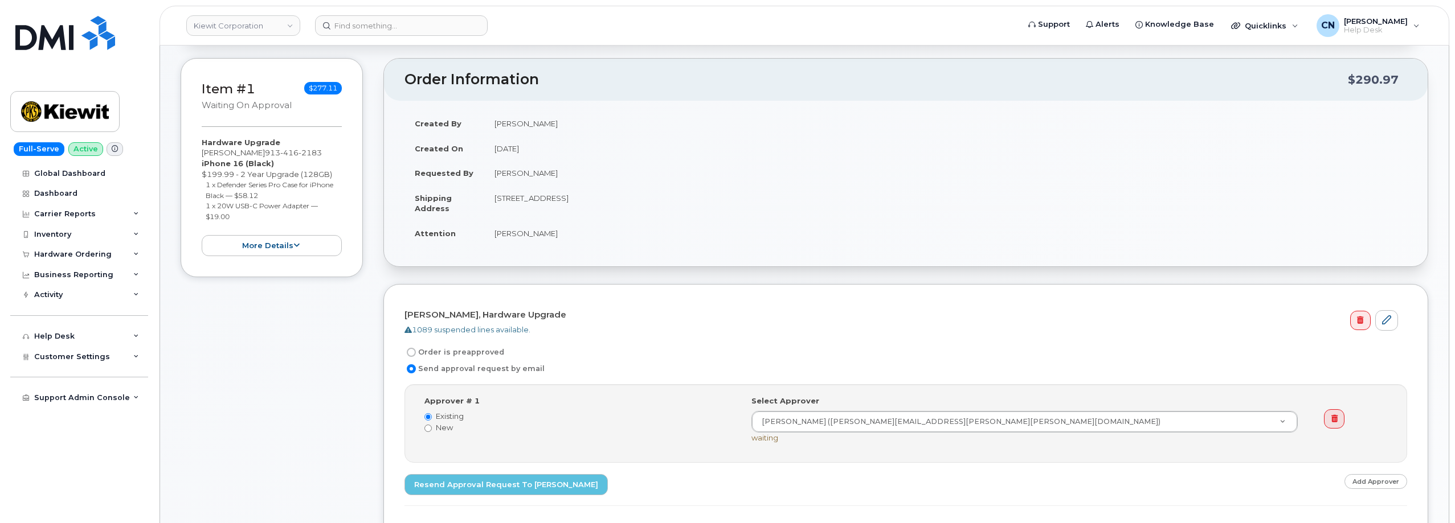
scroll to position [114, 0]
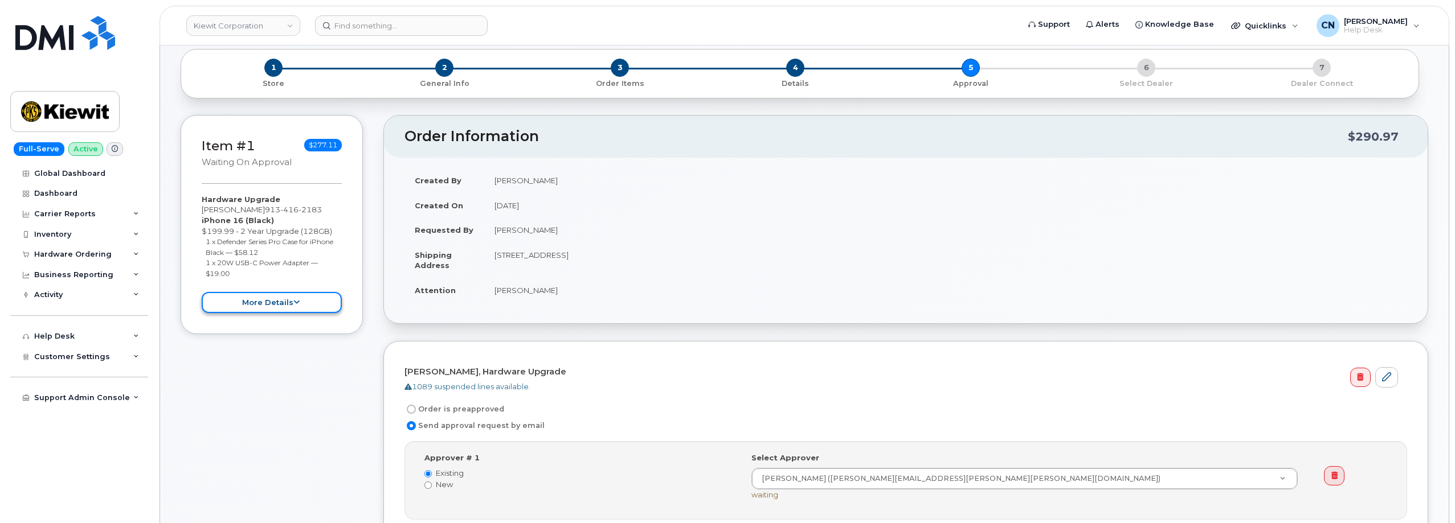
click at [296, 305] on icon at bounding box center [296, 302] width 6 height 7
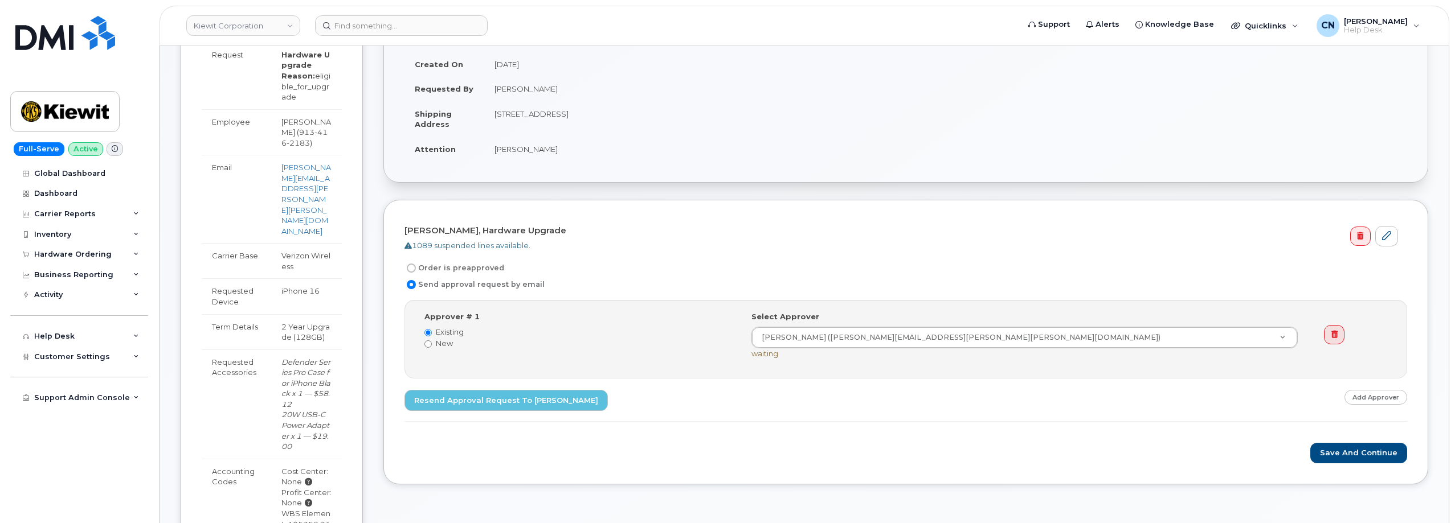
scroll to position [399, 0]
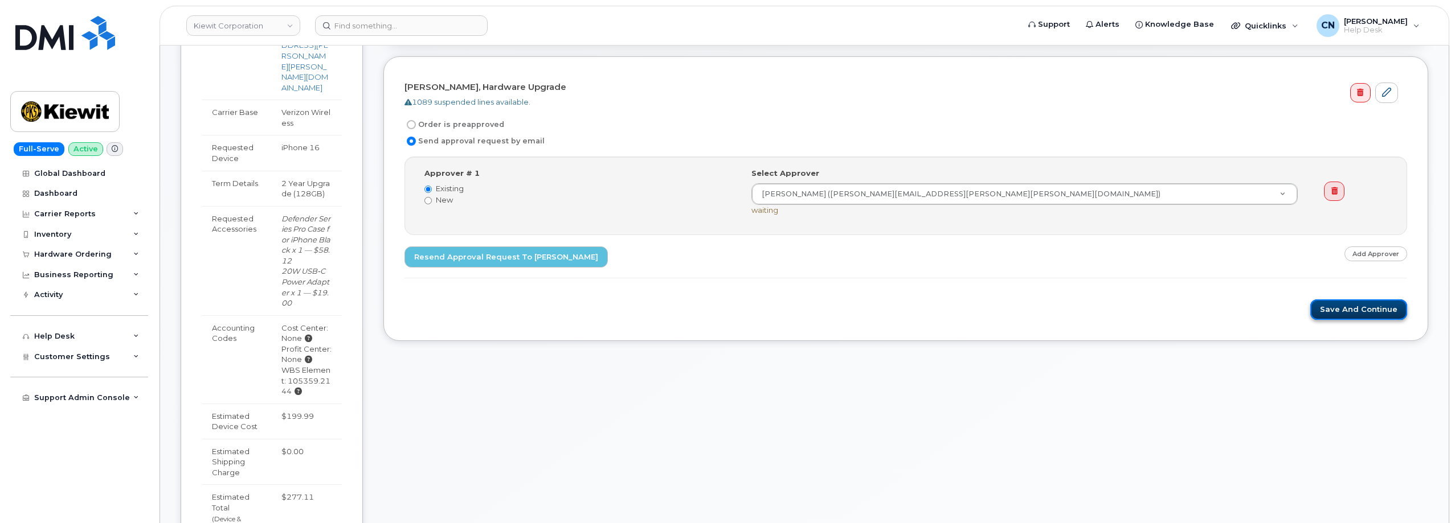
click at [1359, 305] on button "Save and Continue" at bounding box center [1358, 310] width 97 height 21
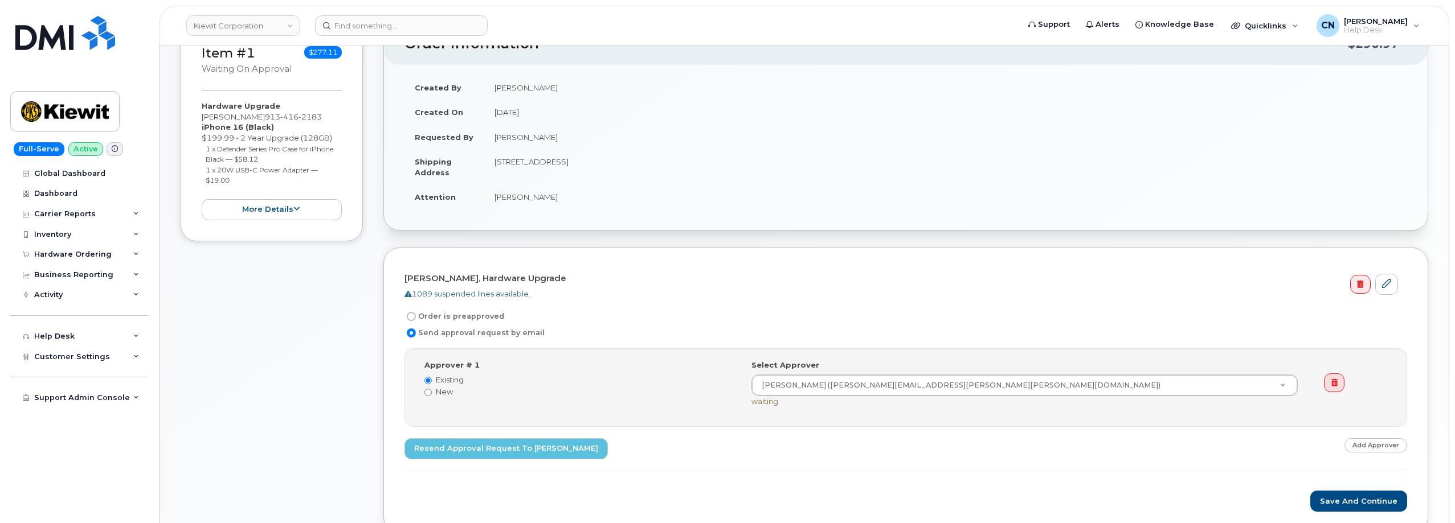
scroll to position [228, 0]
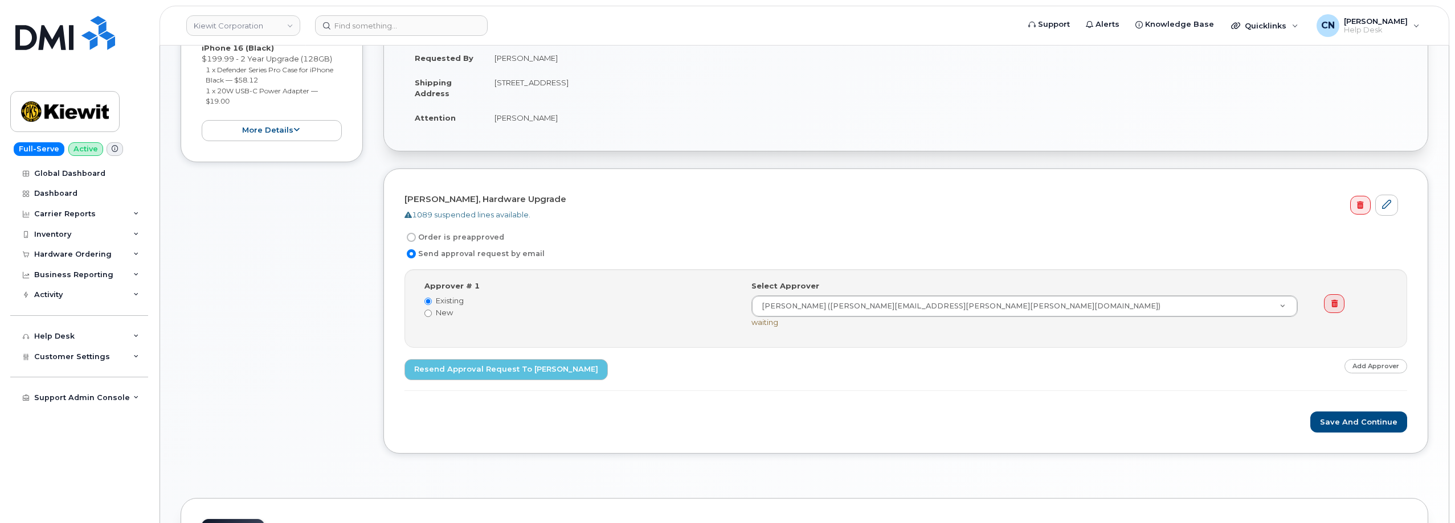
click at [298, 146] on div "Item #1 Waiting On Approval $277.11 Hardware Upgrade [PERSON_NAME] [PHONE_NUMBE…" at bounding box center [272, 52] width 182 height 219
click at [297, 137] on button "more details" at bounding box center [272, 130] width 140 height 21
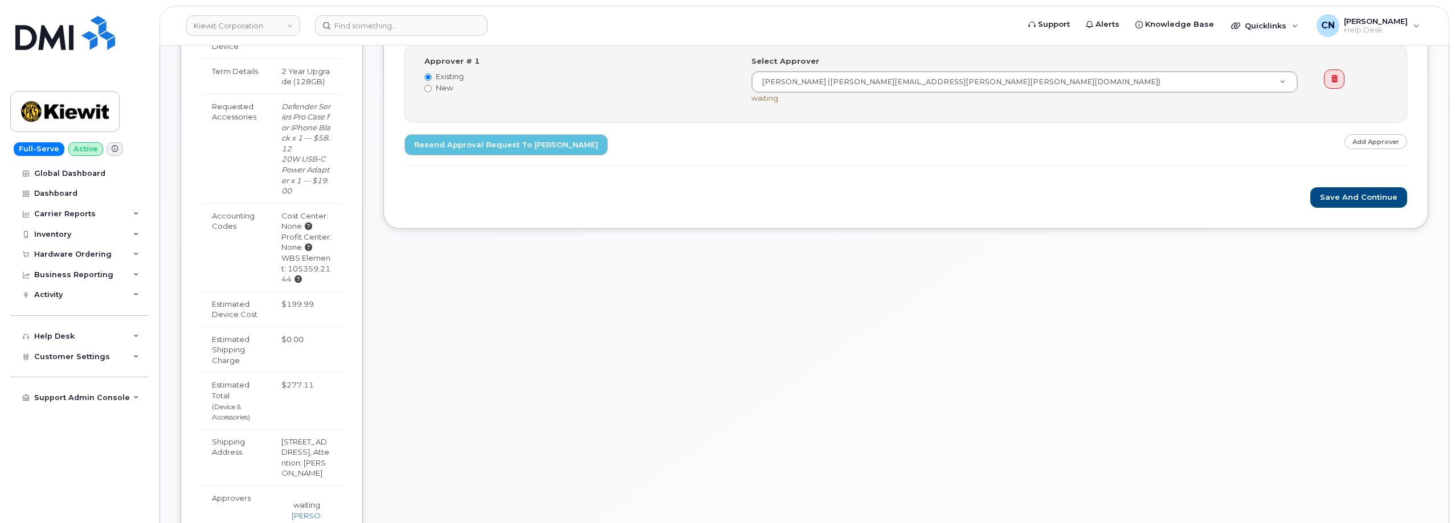
scroll to position [400, 0]
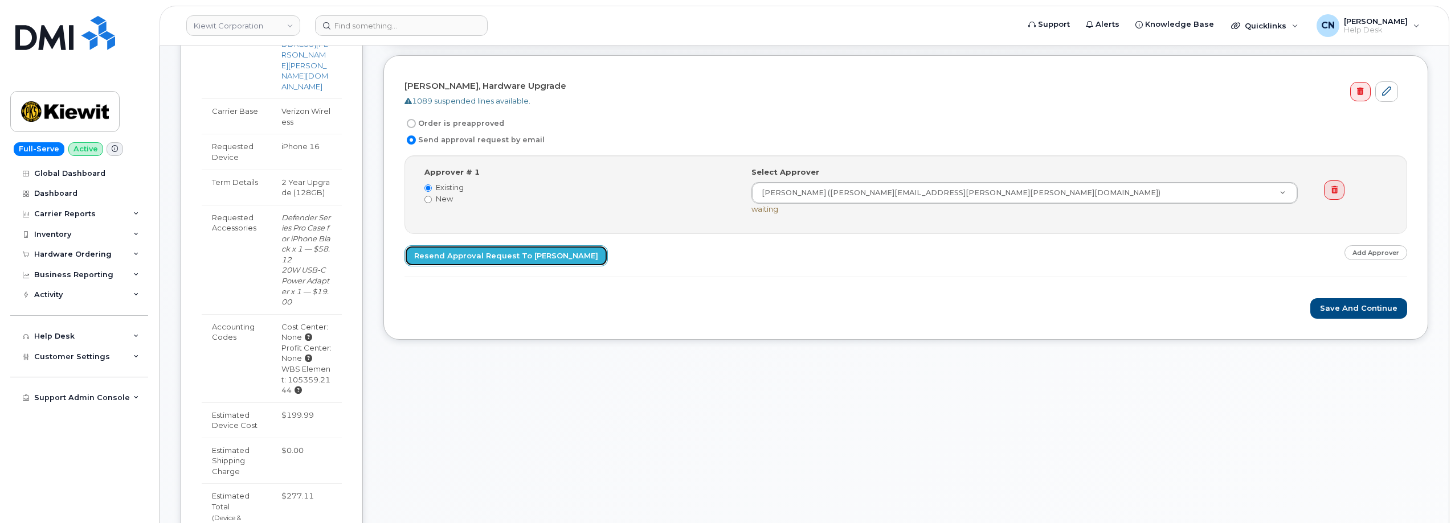
click at [509, 257] on link "Resend Approval Request to [PERSON_NAME]" at bounding box center [505, 255] width 203 height 21
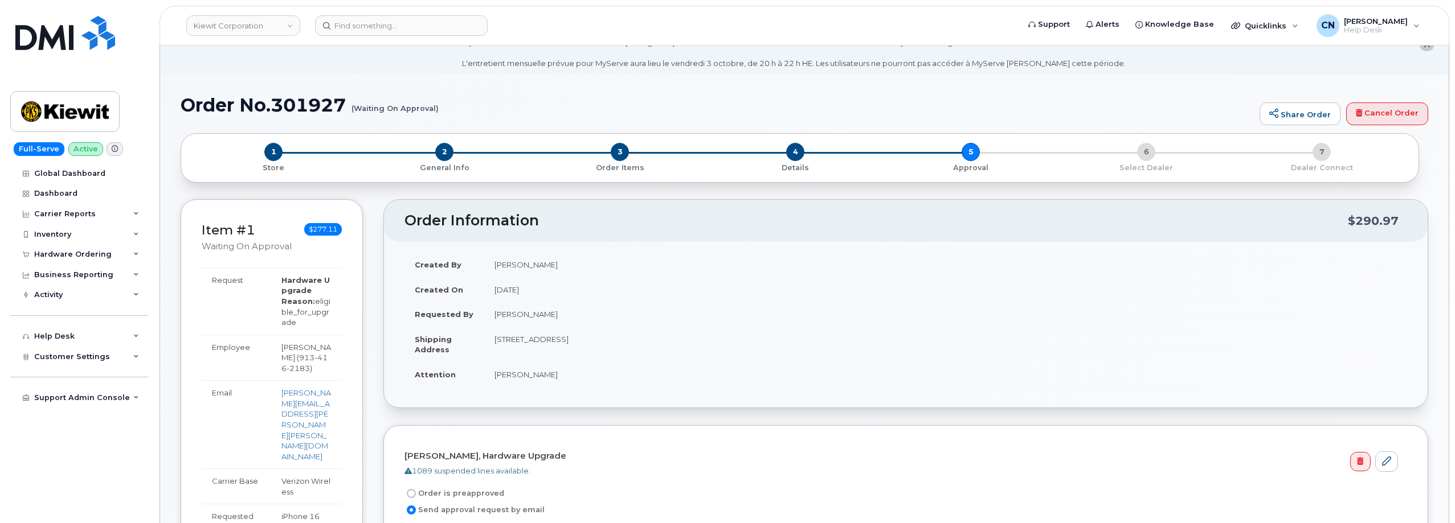
scroll to position [172, 0]
